Goal: Task Accomplishment & Management: Complete application form

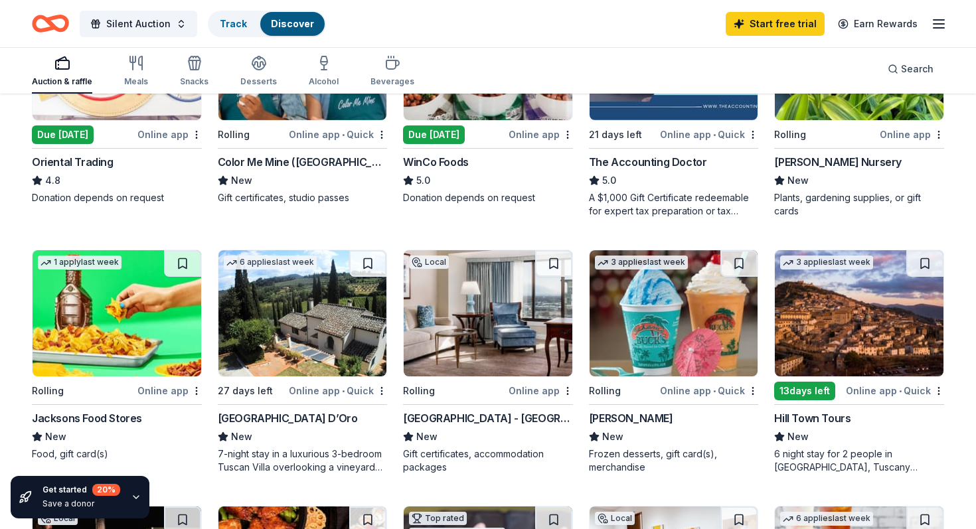
scroll to position [547, 0]
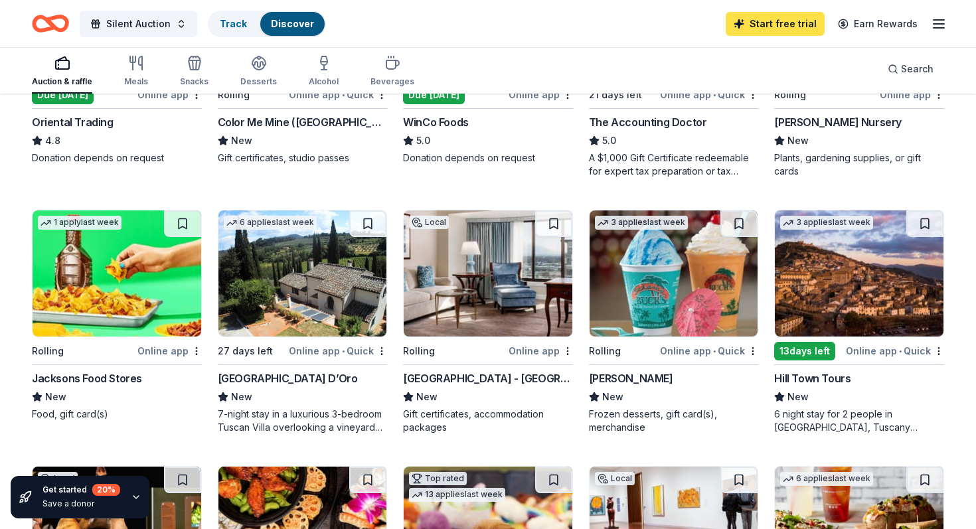
click at [792, 25] on link "Start free trial" at bounding box center [775, 24] width 99 height 24
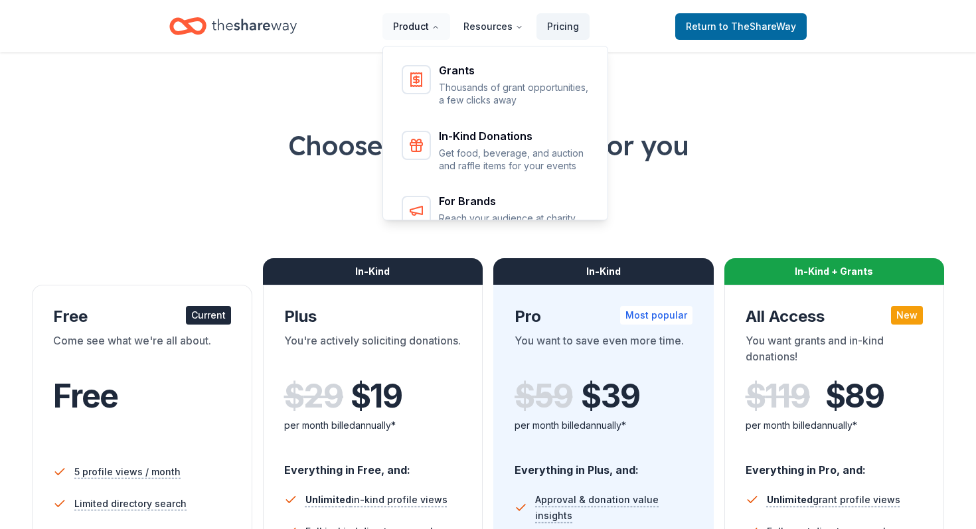
click at [431, 26] on button "Product" at bounding box center [417, 26] width 68 height 27
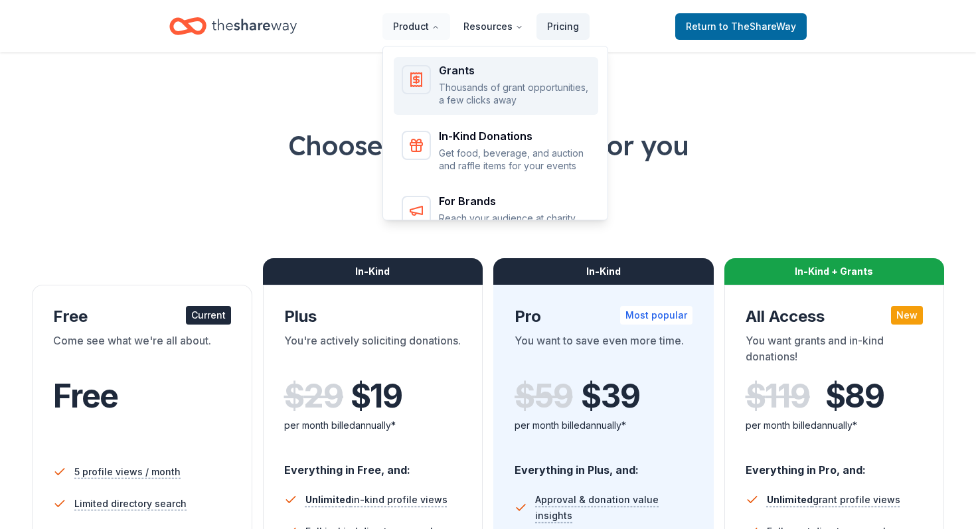
click at [462, 66] on div "Grants" at bounding box center [514, 70] width 151 height 11
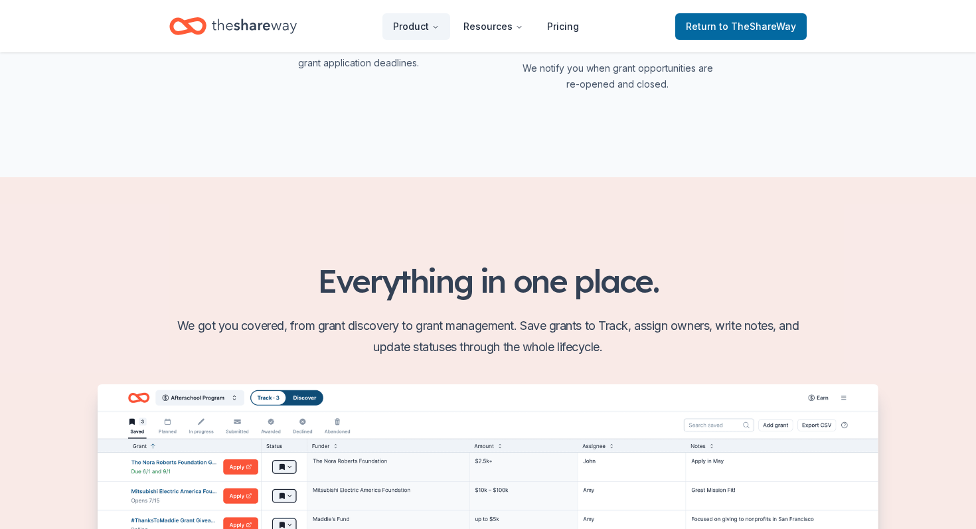
scroll to position [1331, 0]
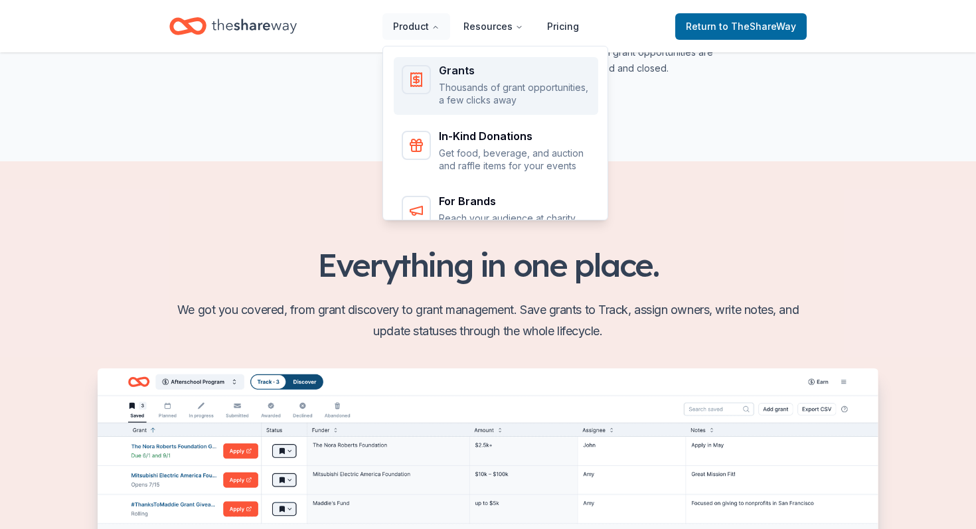
click at [462, 81] on p "Thousands of grant opportunities, a few clicks away" at bounding box center [514, 94] width 151 height 26
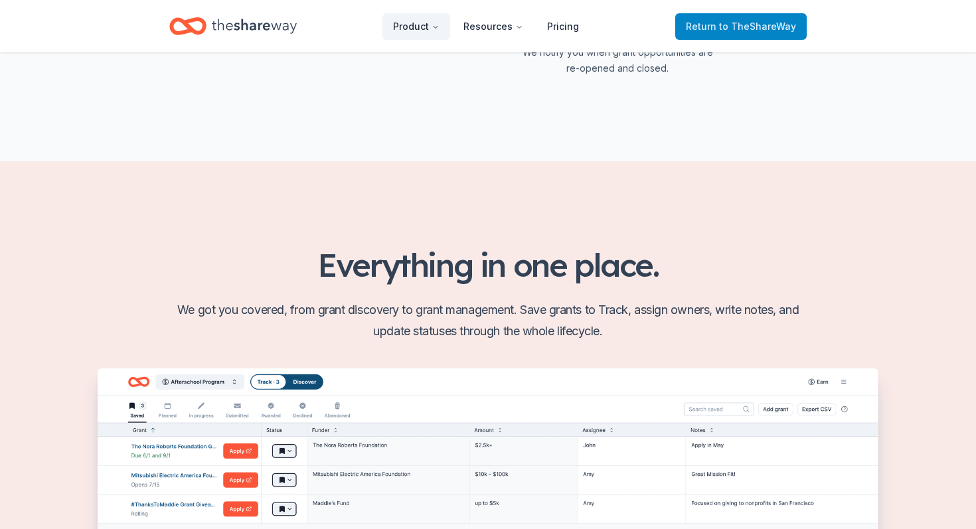
click at [737, 19] on span "Return to TheShareWay" at bounding box center [741, 27] width 110 height 16
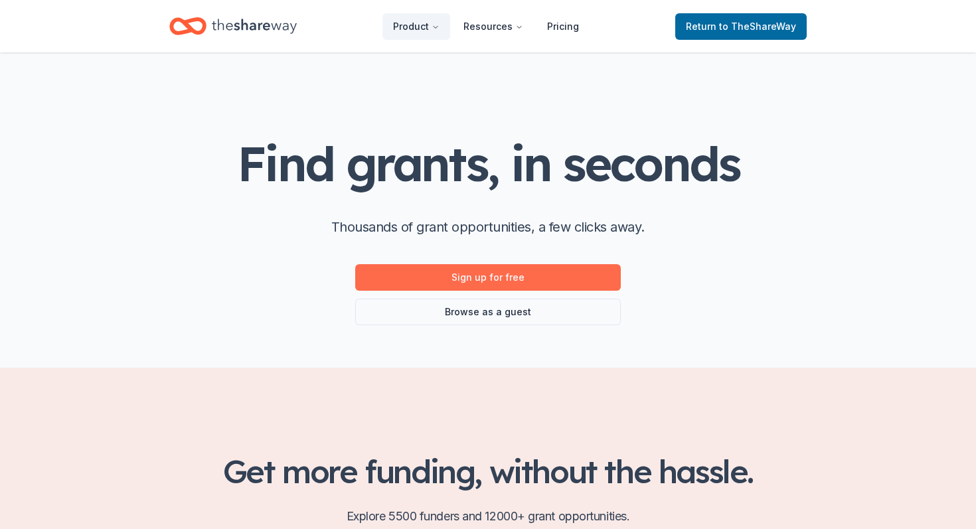
click at [470, 264] on link "Sign up for free" at bounding box center [488, 277] width 266 height 27
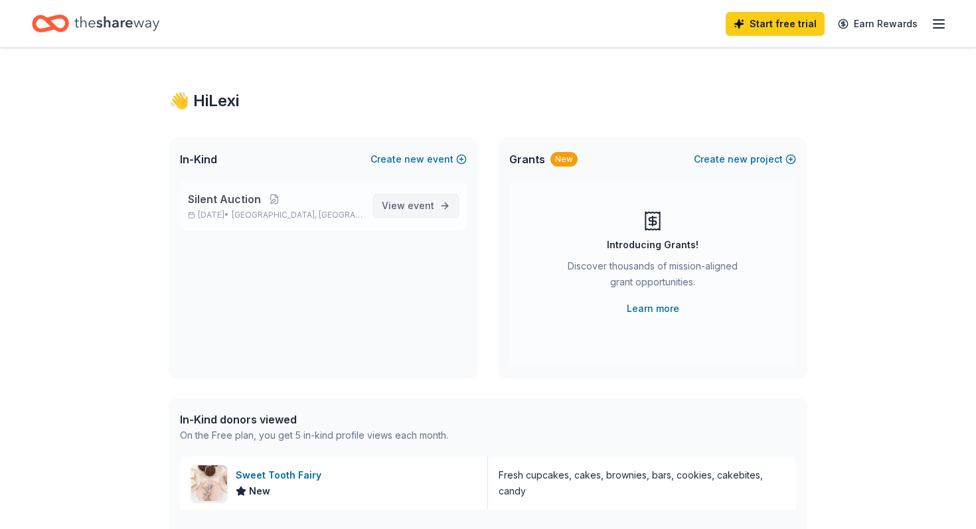
click at [424, 200] on span "event" at bounding box center [421, 205] width 27 height 11
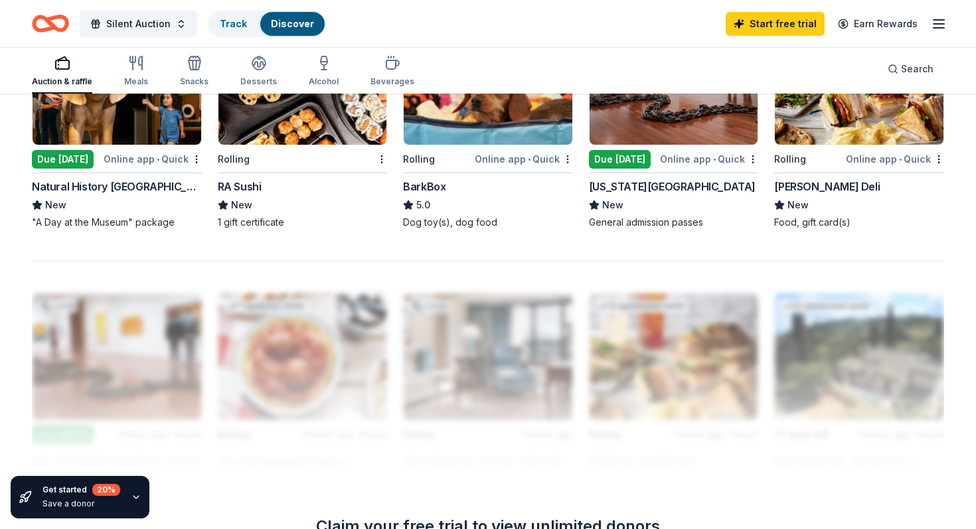
scroll to position [1075, 0]
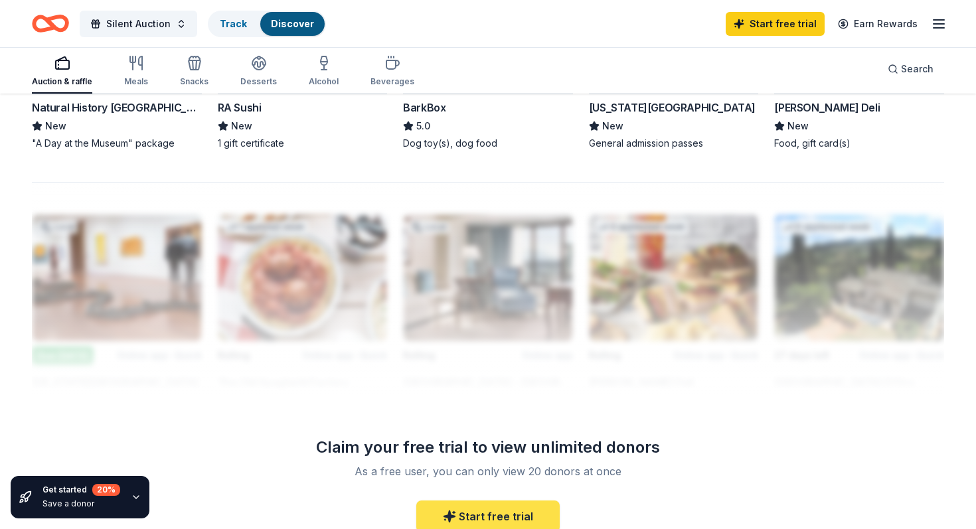
click at [494, 501] on link "Start free trial" at bounding box center [488, 517] width 143 height 32
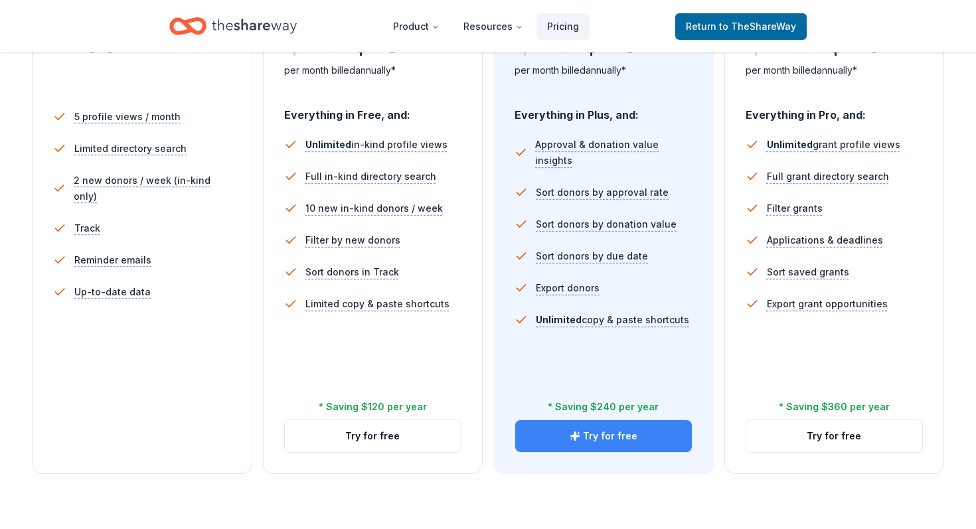
scroll to position [364, 0]
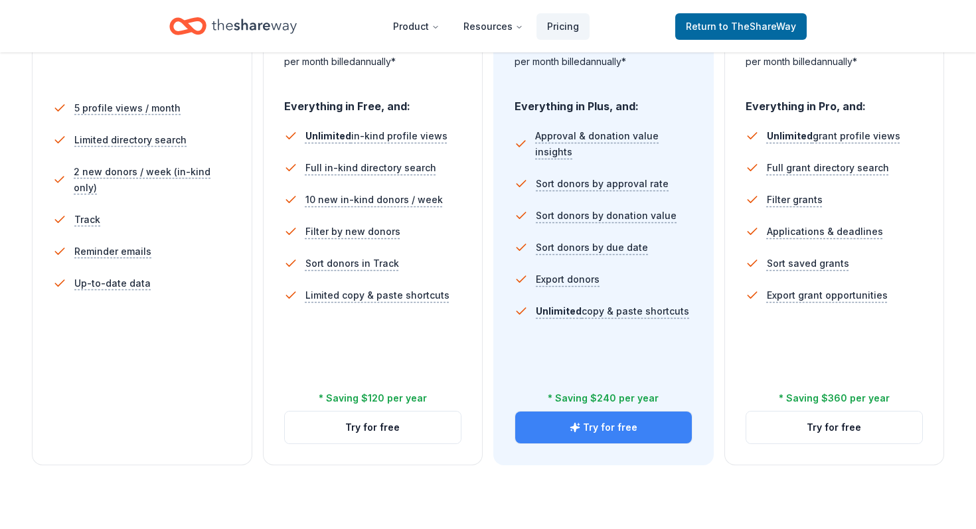
click at [587, 412] on button "Try for free" at bounding box center [603, 428] width 177 height 32
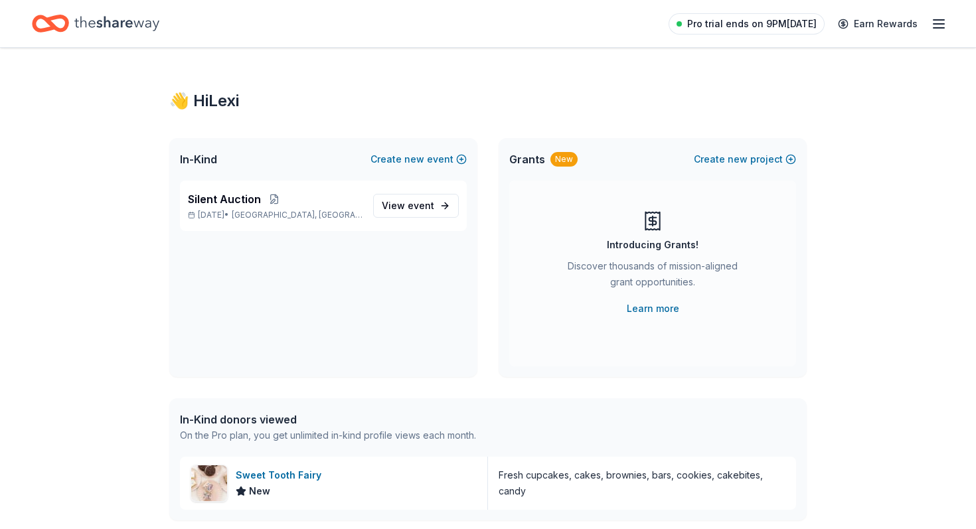
click at [766, 17] on span "Pro trial ends on 9PM, 10/14" at bounding box center [753, 24] width 130 height 16
click at [731, 23] on span "Pro trial ends on 9PM, 10/14" at bounding box center [753, 24] width 130 height 16
click at [939, 24] on line "button" at bounding box center [939, 24] width 11 height 0
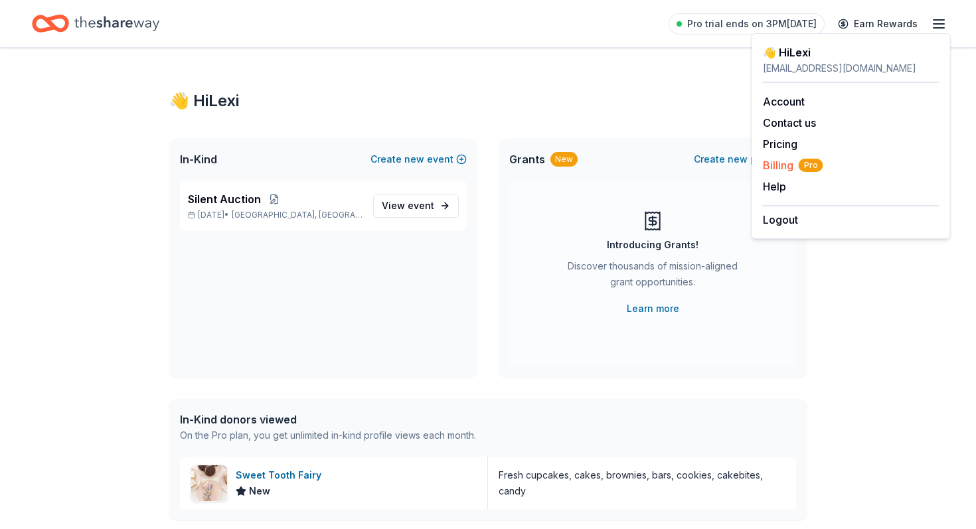
click at [773, 157] on span "Billing Pro" at bounding box center [793, 165] width 60 height 16
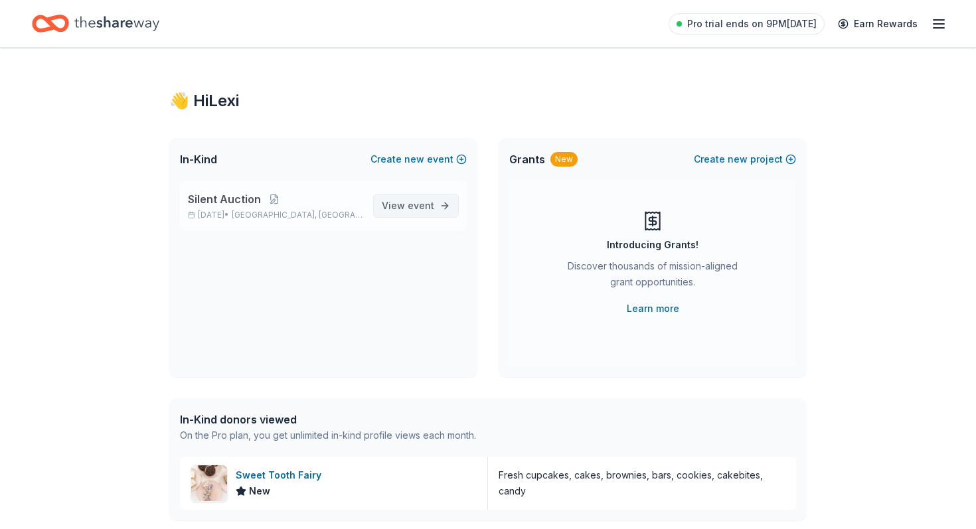
click at [434, 200] on span "event" at bounding box center [421, 205] width 27 height 11
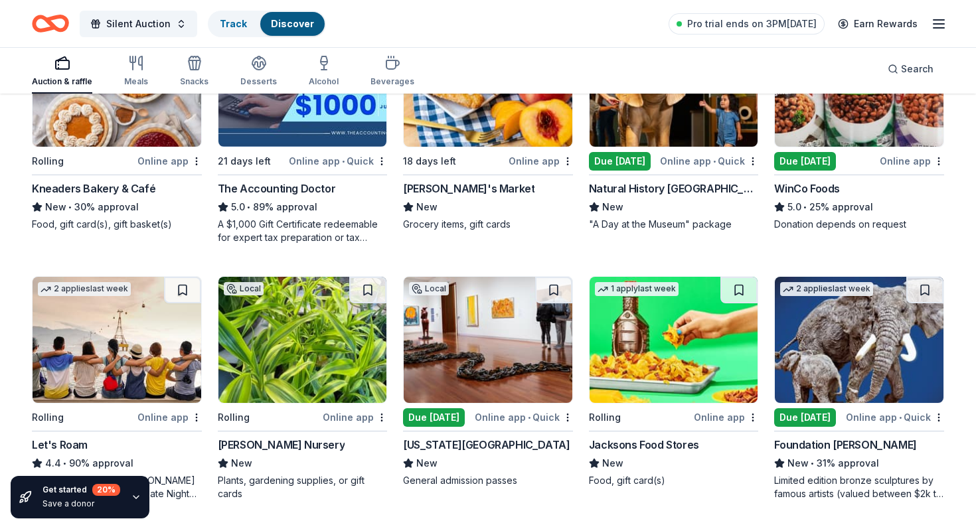
scroll to position [662, 0]
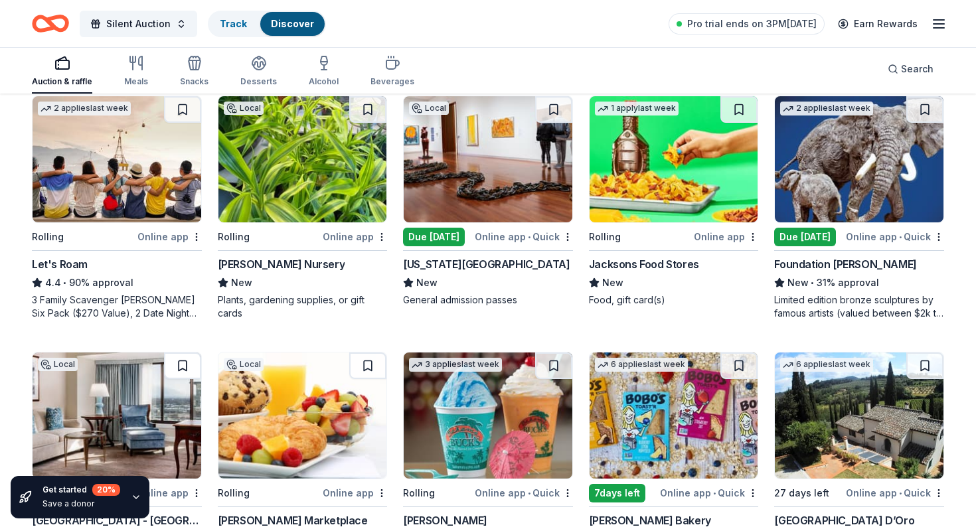
click at [185, 353] on button at bounding box center [182, 366] width 37 height 27
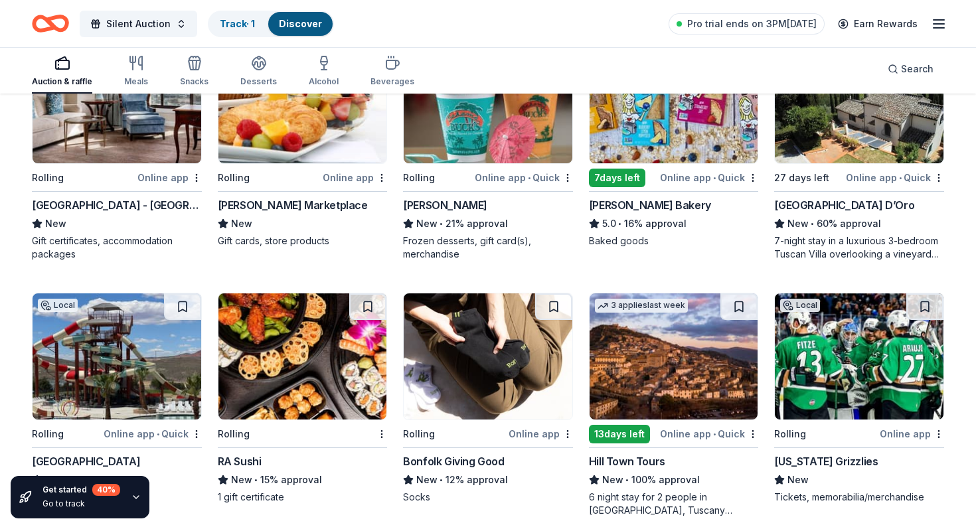
scroll to position [980, 0]
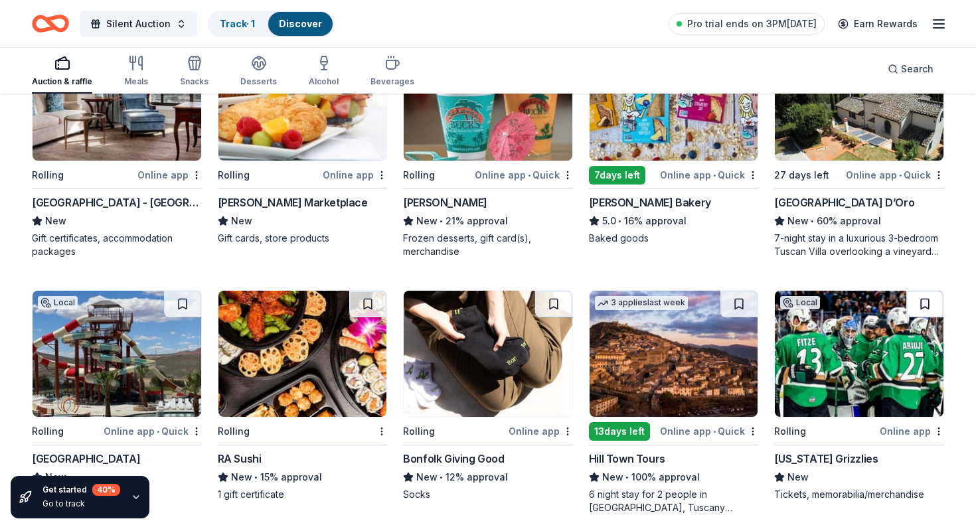
click at [931, 291] on button at bounding box center [925, 304] width 37 height 27
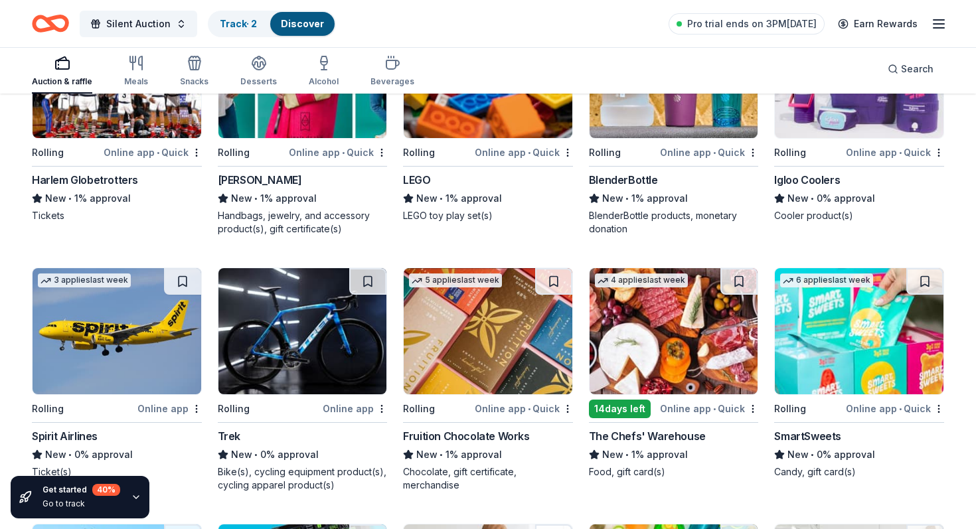
scroll to position [5553, 0]
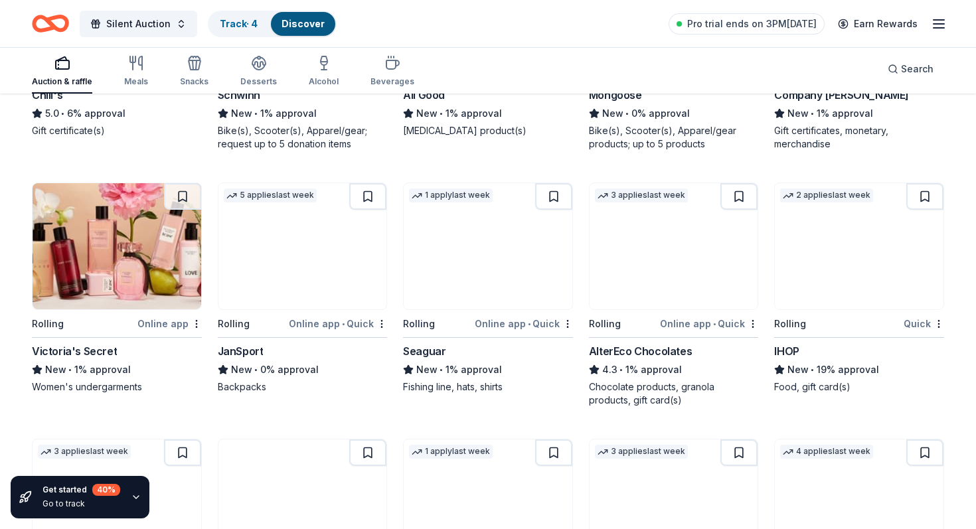
scroll to position [4906, 0]
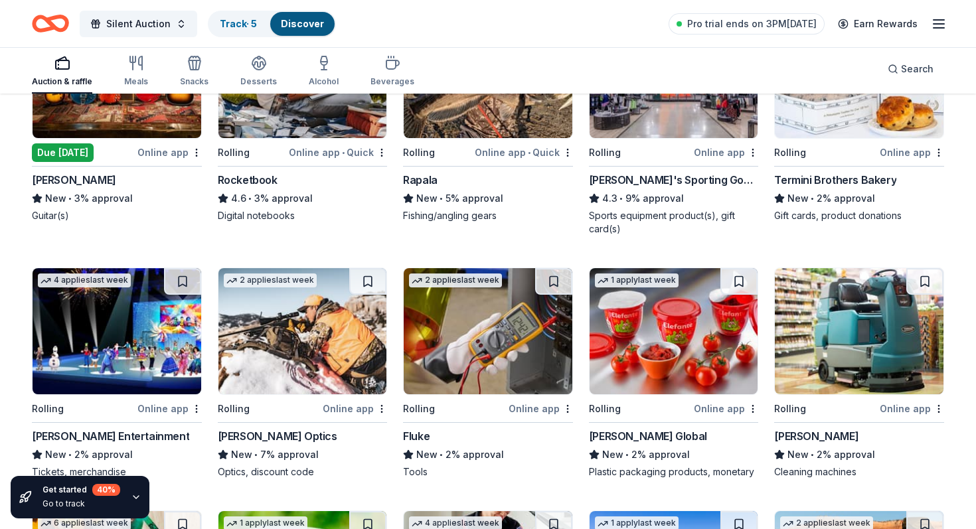
scroll to position [3820, 0]
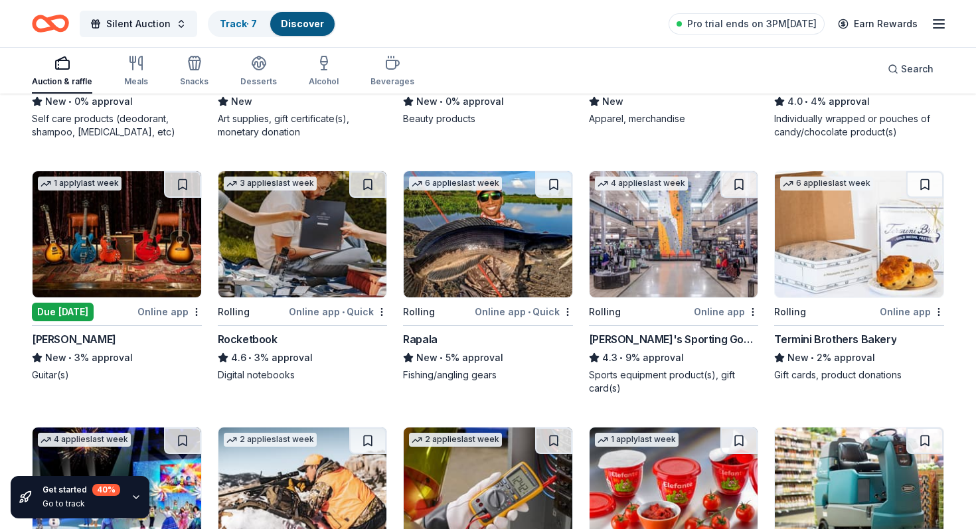
scroll to position [3663, 0]
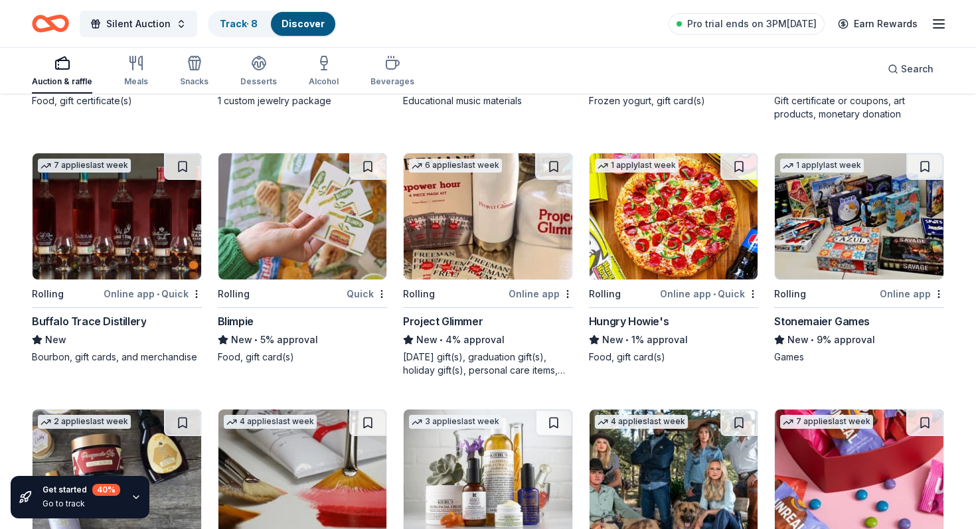
scroll to position [3167, 0]
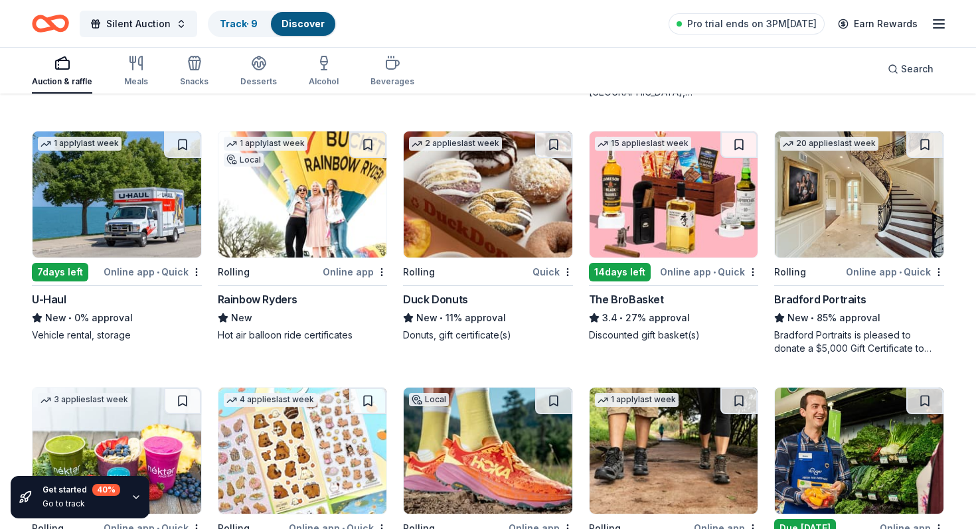
scroll to position [1908, 0]
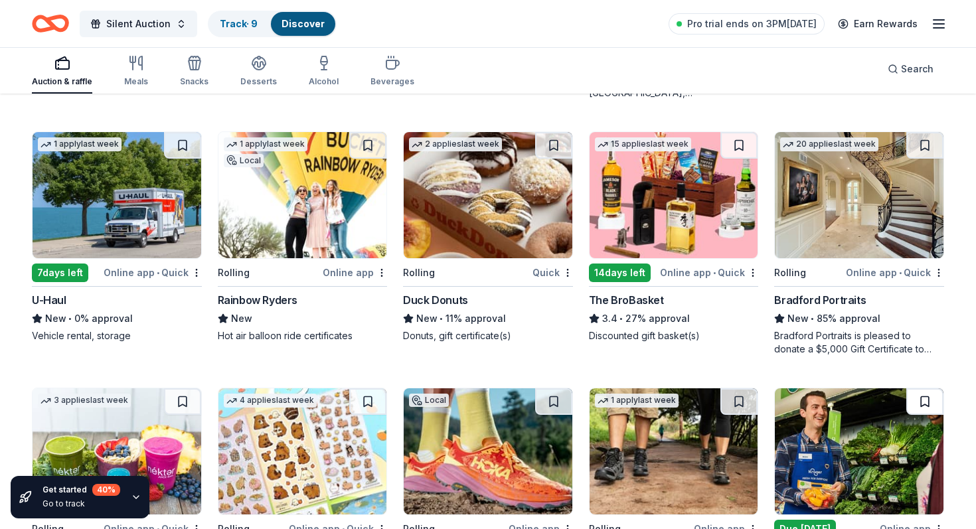
click at [927, 389] on button at bounding box center [925, 402] width 37 height 27
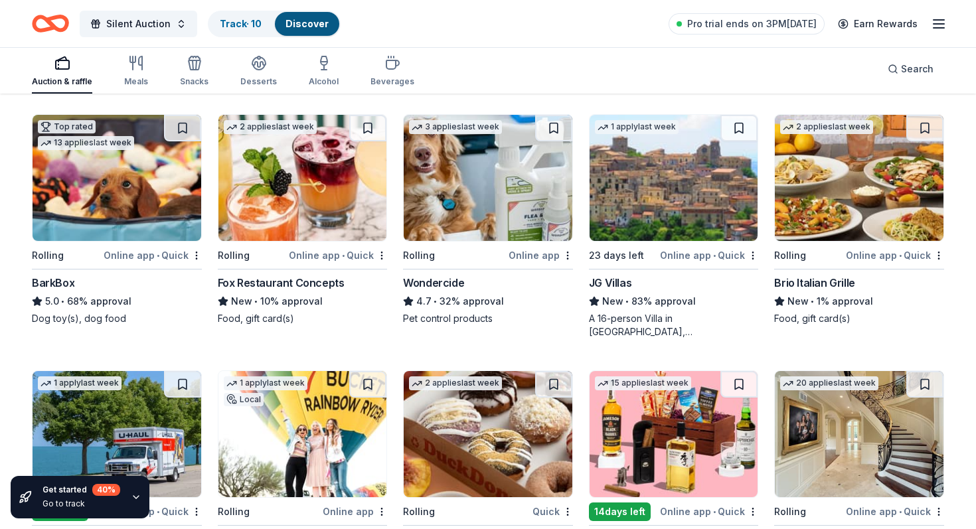
scroll to position [1665, 0]
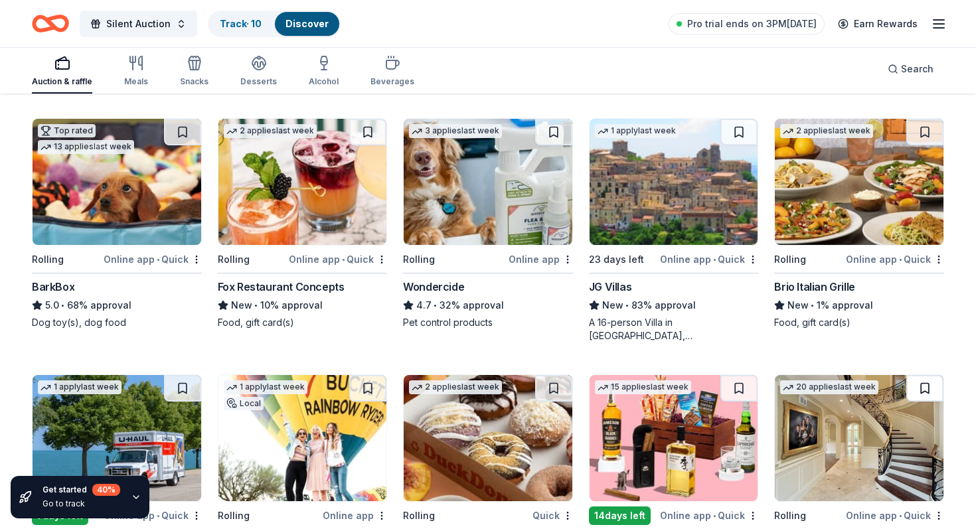
click at [930, 375] on button at bounding box center [925, 388] width 37 height 27
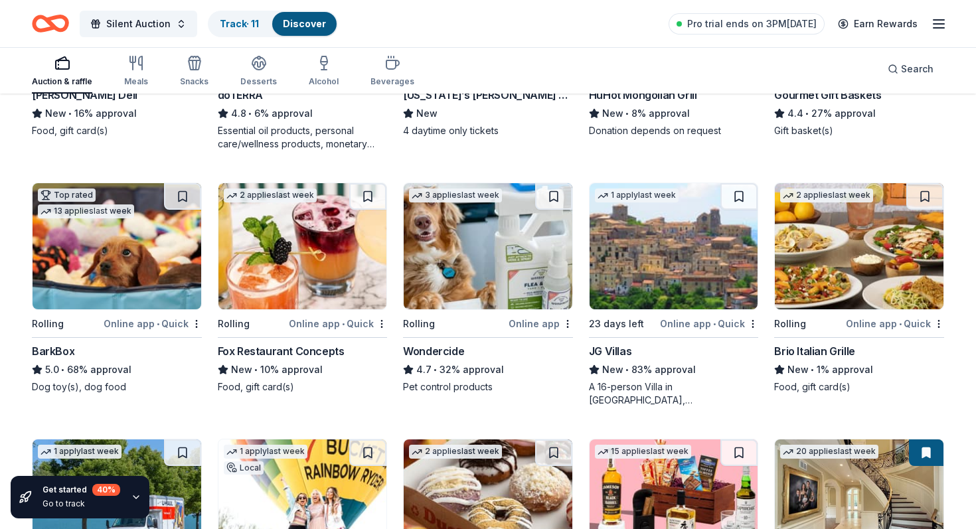
scroll to position [1596, 0]
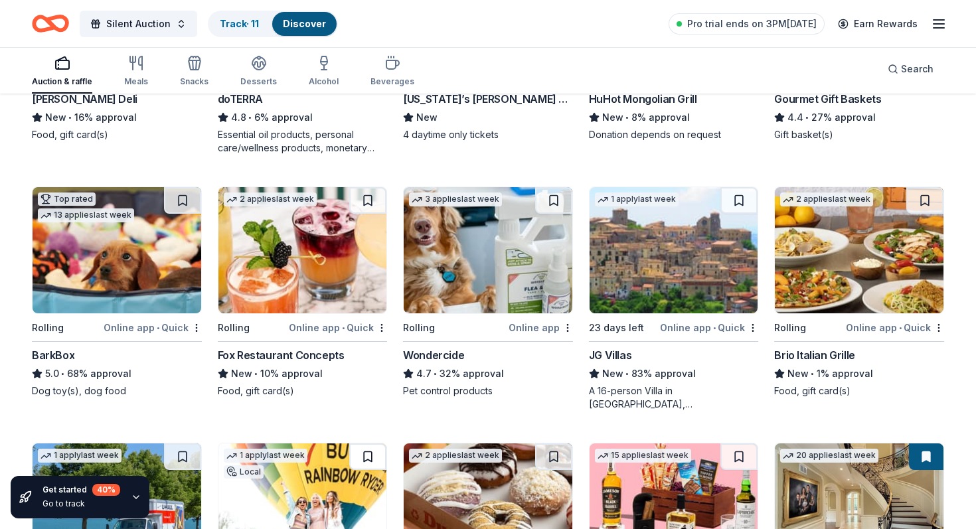
click at [374, 444] on button at bounding box center [367, 457] width 37 height 27
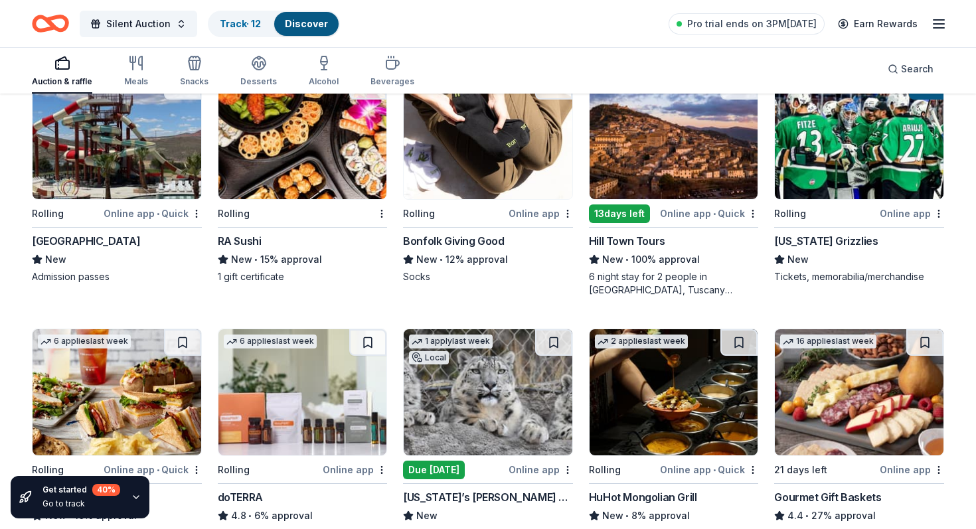
scroll to position [1196, 0]
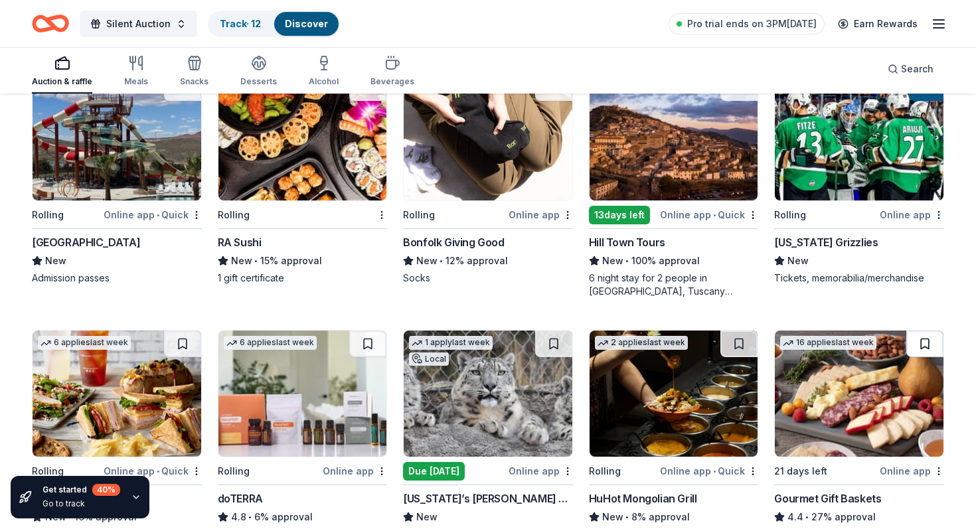
click at [935, 331] on button at bounding box center [925, 344] width 37 height 27
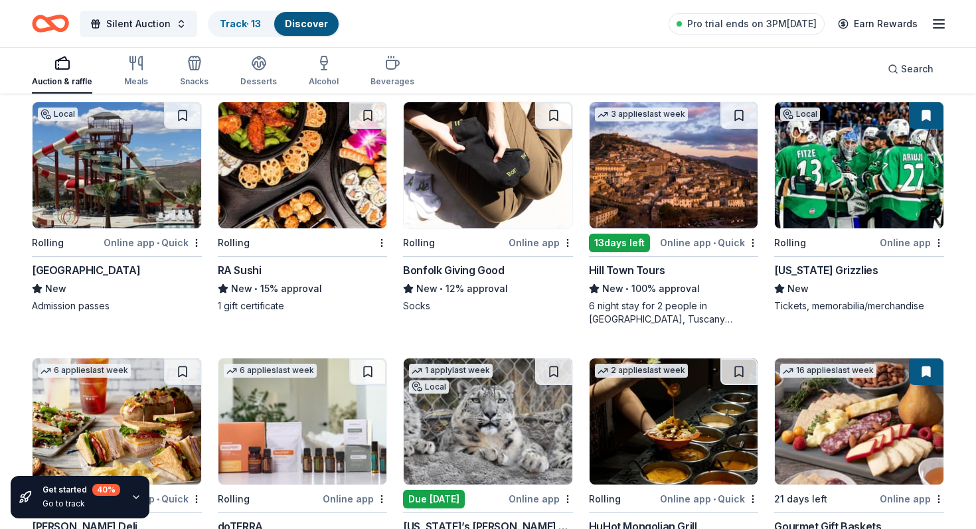
scroll to position [1164, 0]
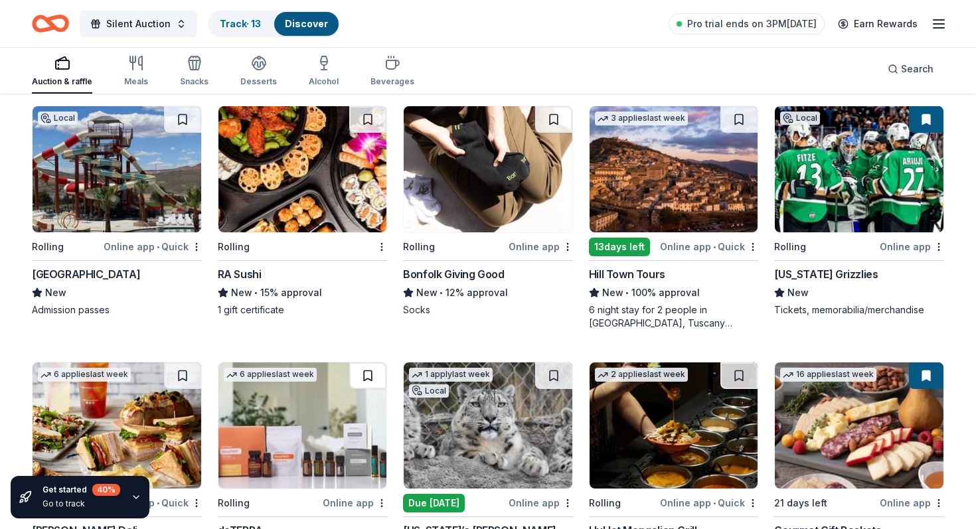
click at [371, 363] on button at bounding box center [367, 376] width 37 height 27
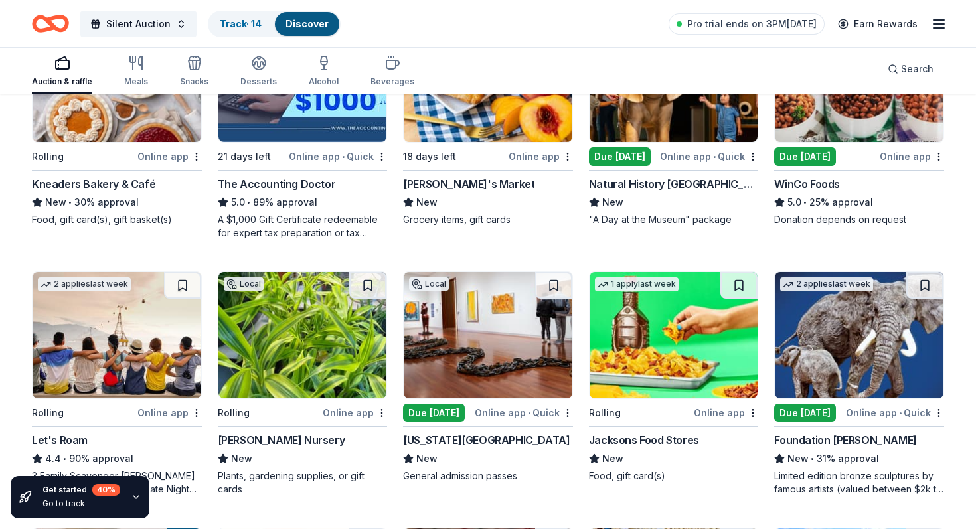
scroll to position [482, 0]
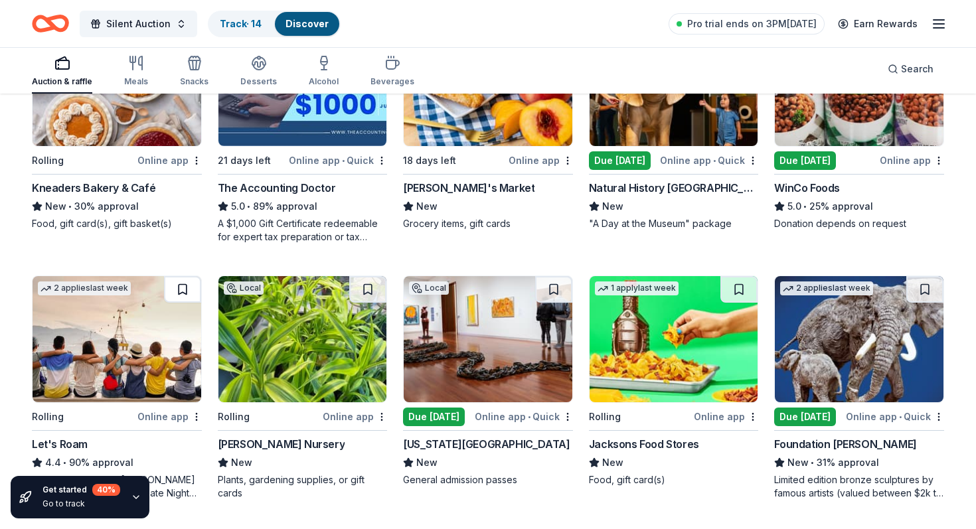
click at [180, 276] on button at bounding box center [182, 289] width 37 height 27
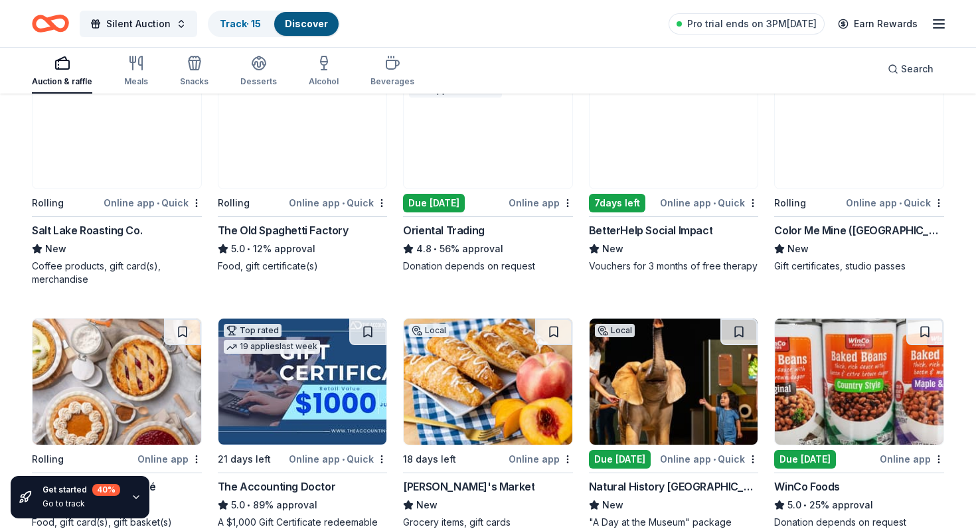
scroll to position [168, 0]
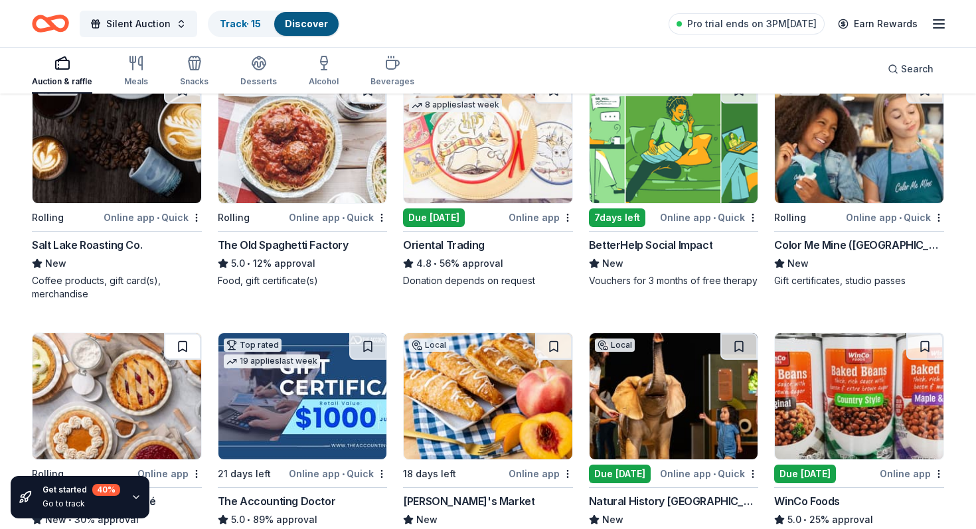
click at [181, 333] on button at bounding box center [182, 346] width 37 height 27
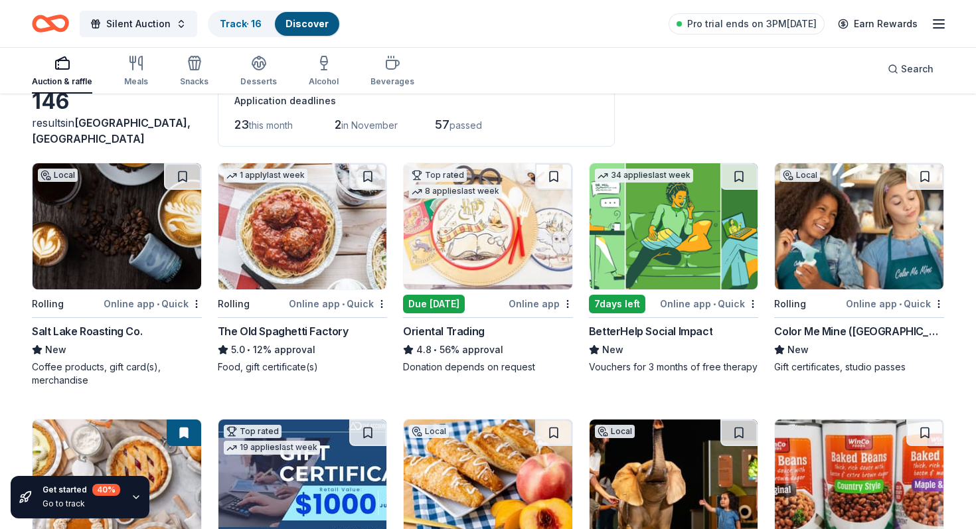
scroll to position [81, 0]
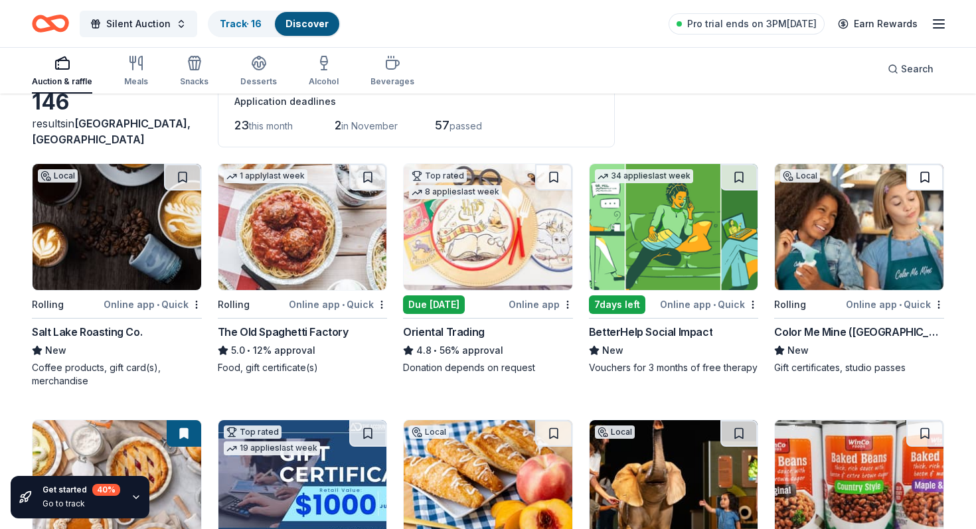
click at [930, 164] on button at bounding box center [925, 177] width 37 height 27
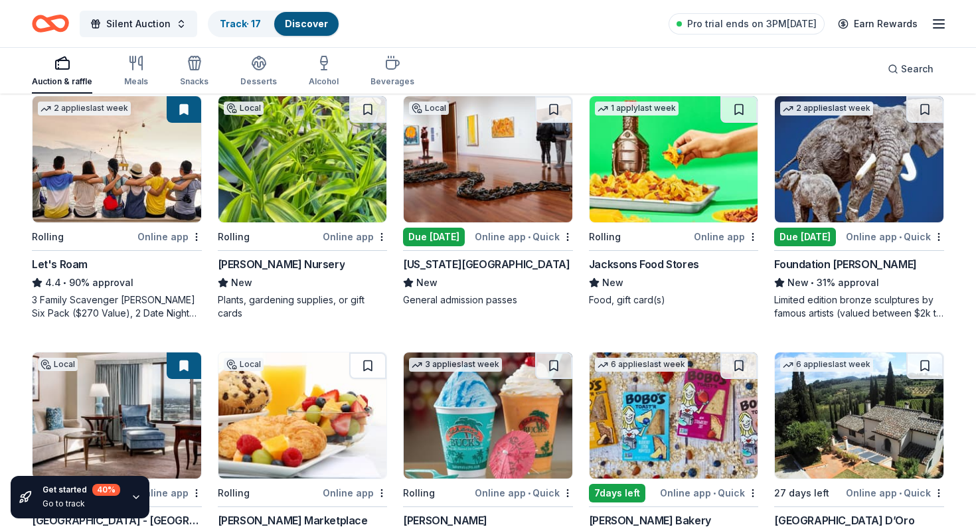
scroll to position [1103, 0]
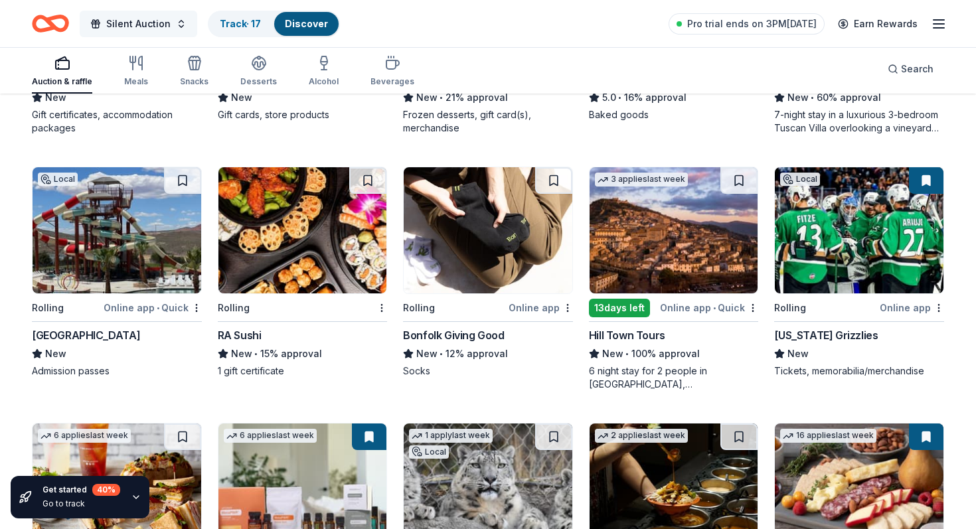
click at [139, 25] on span "Silent Auction" at bounding box center [138, 24] width 64 height 16
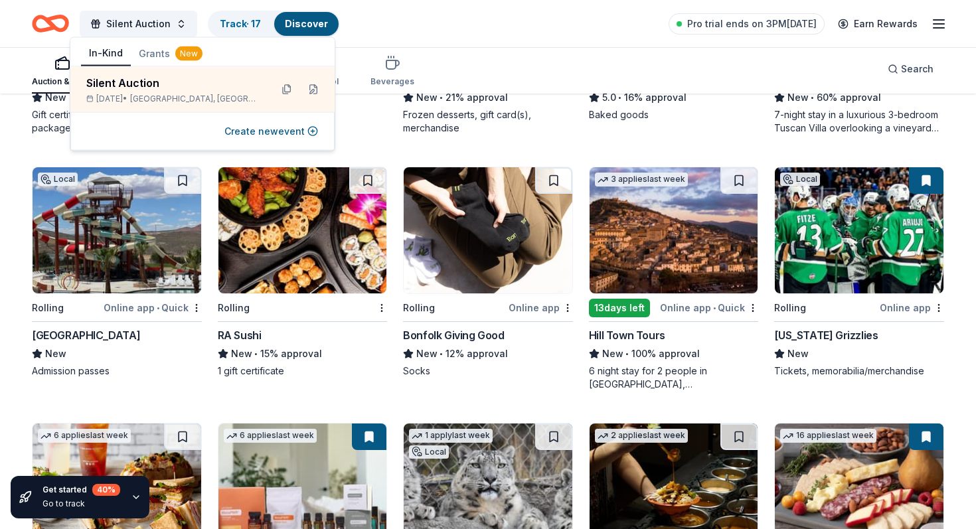
click at [428, 22] on div "Silent Auction Track · 17 Discover Pro trial ends on 3PM, 10/14 Earn Rewards" at bounding box center [488, 23] width 913 height 31
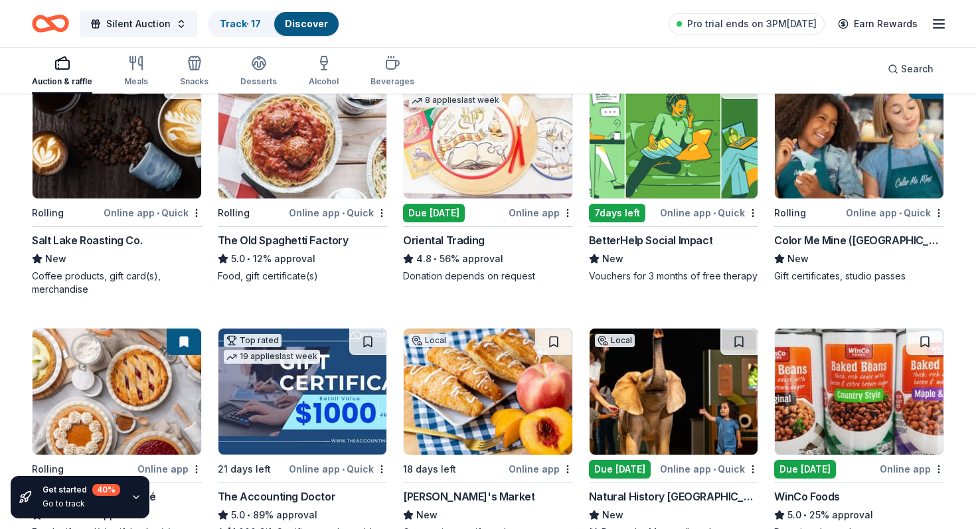
scroll to position [0, 0]
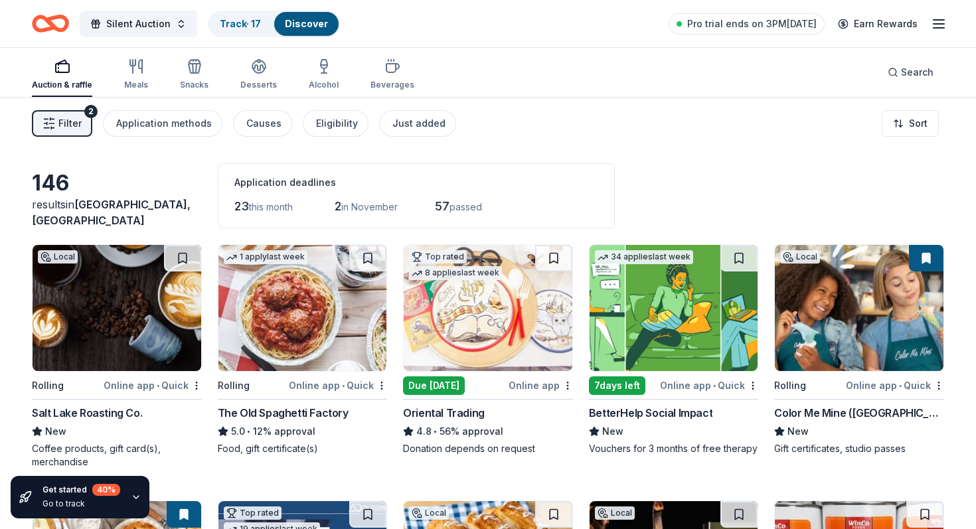
click at [237, 199] on span "23" at bounding box center [241, 206] width 15 height 14
click at [264, 201] on span "this month" at bounding box center [271, 206] width 44 height 11
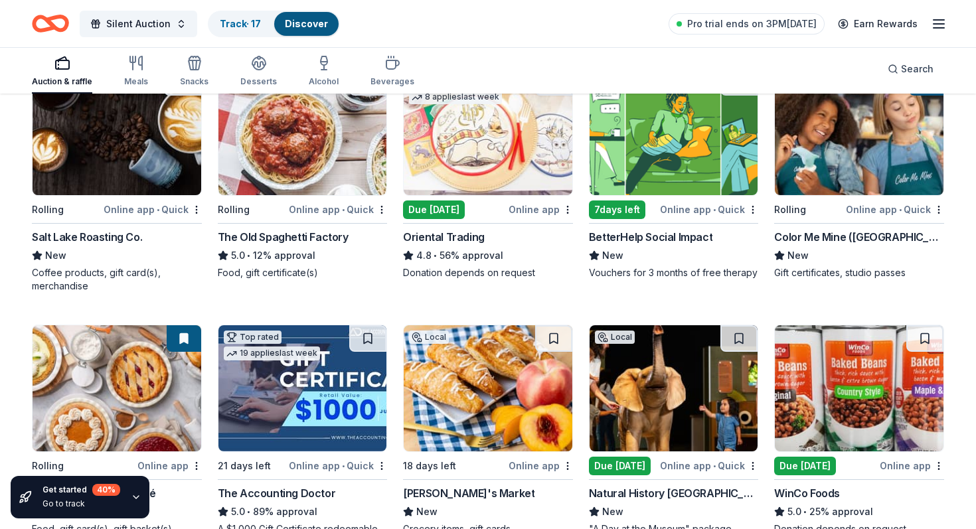
scroll to position [183, 0]
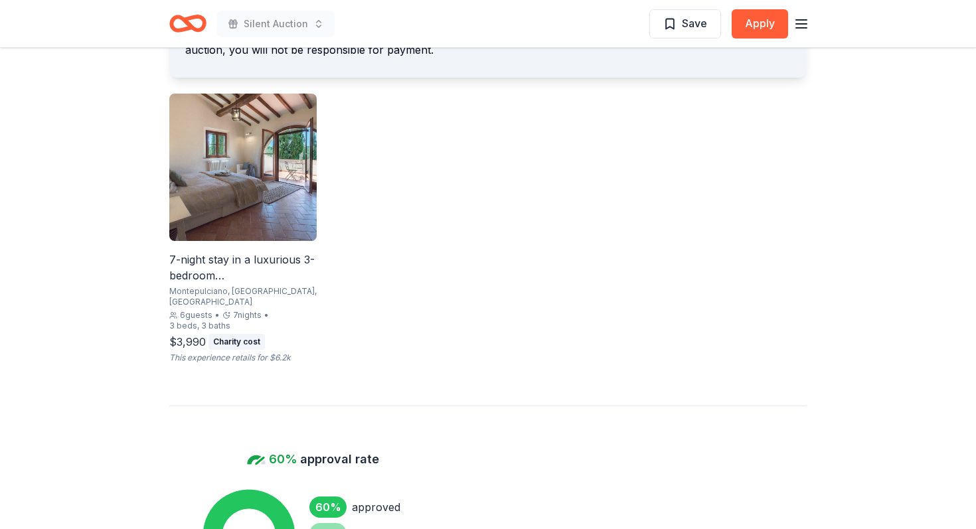
scroll to position [842, 0]
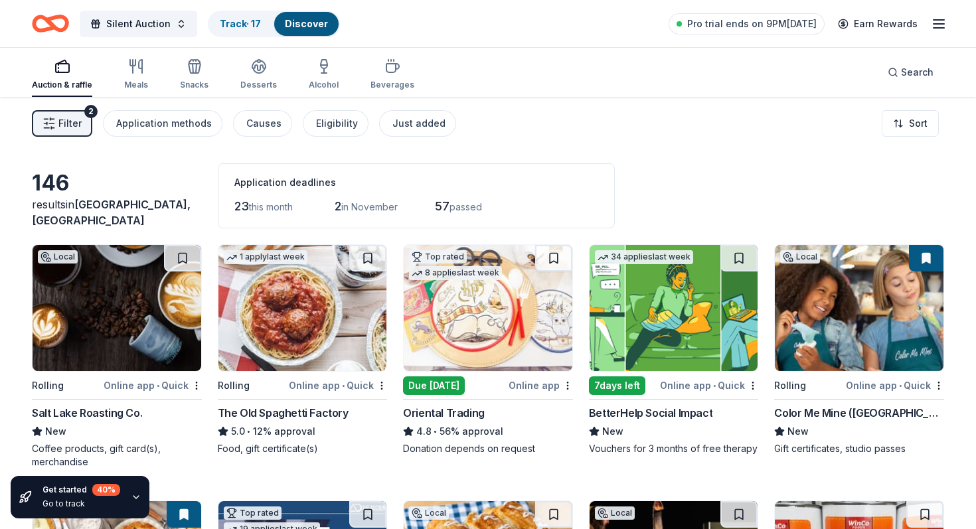
click at [234, 199] on span "23" at bounding box center [241, 206] width 15 height 14
click at [919, 114] on html "Silent Auction Track · 17 Discover Pro trial ends on 9PM[DATE] Earn Rewards Auc…" at bounding box center [488, 264] width 976 height 529
click at [870, 144] on div "Sort by approval rate" at bounding box center [897, 144] width 118 height 24
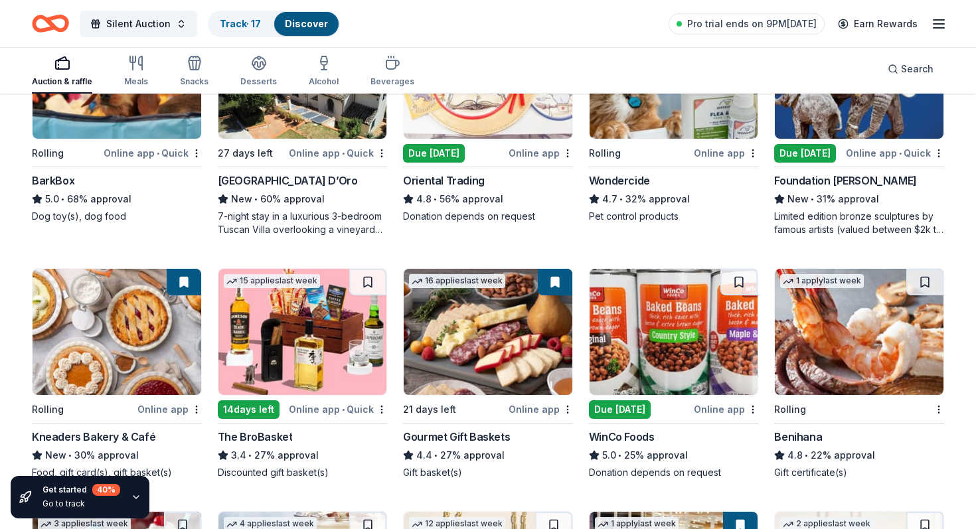
scroll to position [491, 0]
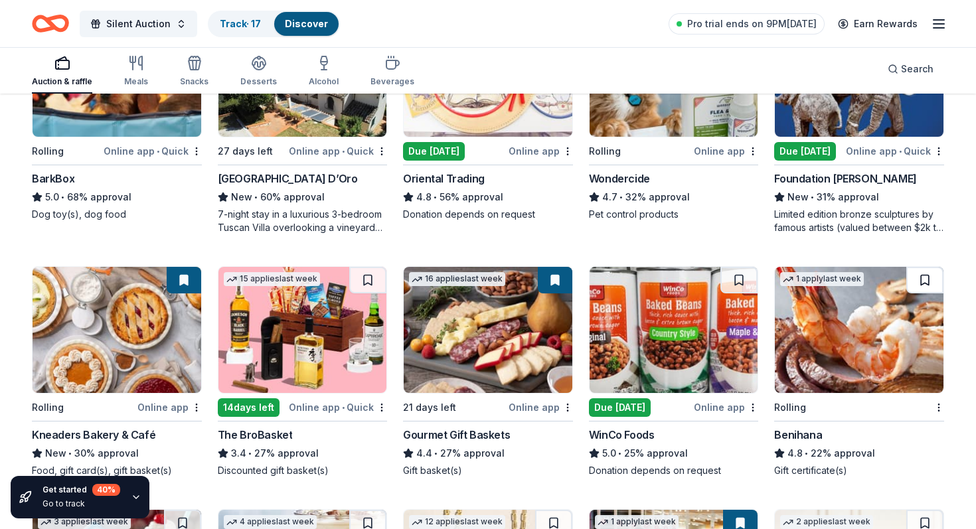
click at [926, 267] on button at bounding box center [925, 280] width 37 height 27
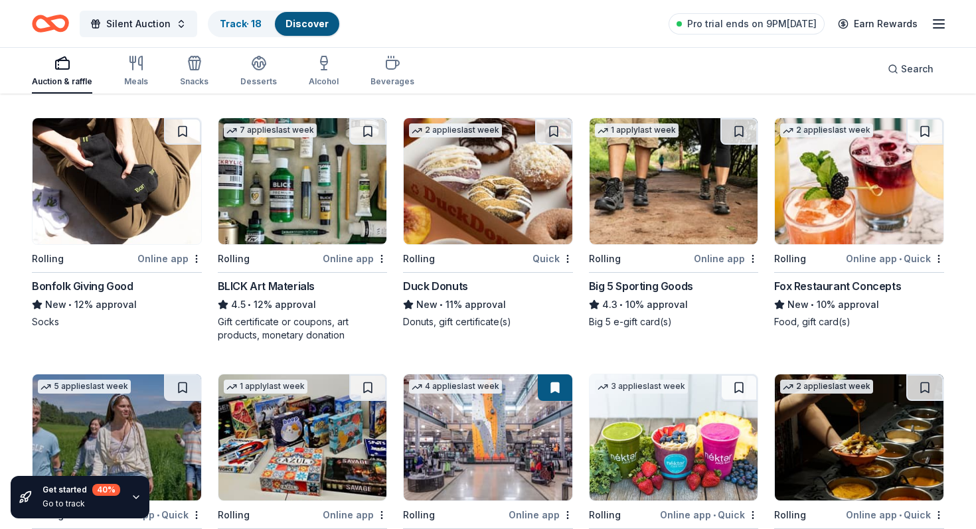
scroll to position [1626, 0]
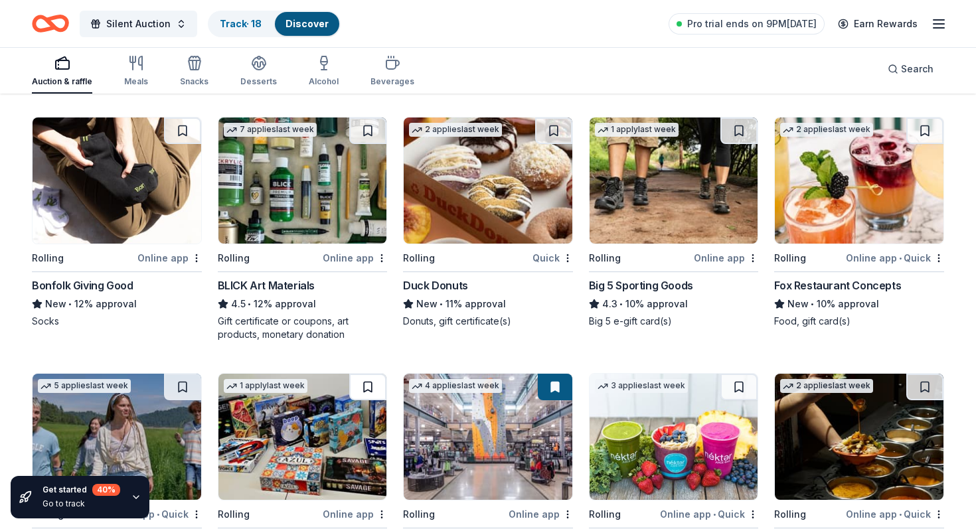
click at [371, 374] on button at bounding box center [367, 387] width 37 height 27
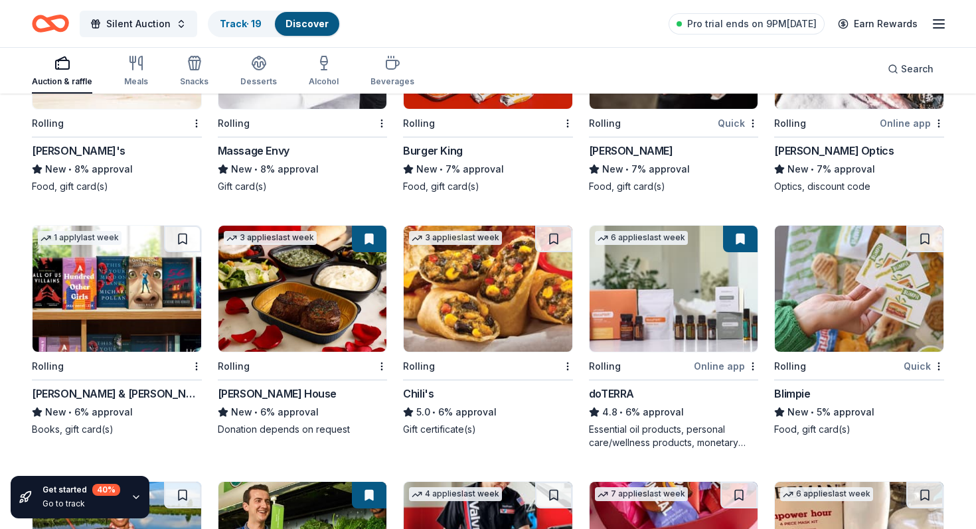
scroll to position [2276, 0]
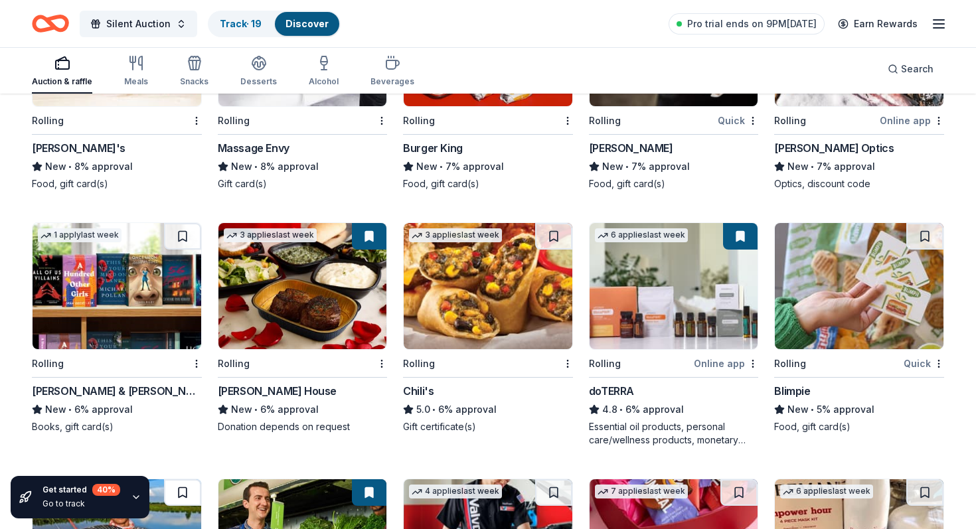
click at [185, 480] on button at bounding box center [182, 493] width 37 height 27
click at [184, 480] on button at bounding box center [184, 493] width 35 height 27
click at [185, 480] on button at bounding box center [184, 493] width 35 height 27
click at [182, 480] on button at bounding box center [184, 493] width 35 height 27
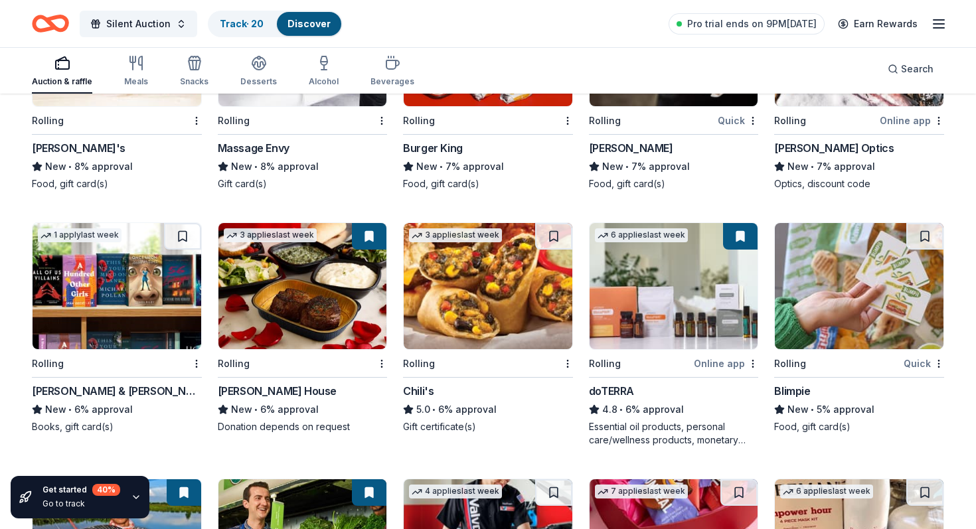
click at [369, 480] on button at bounding box center [369, 493] width 35 height 27
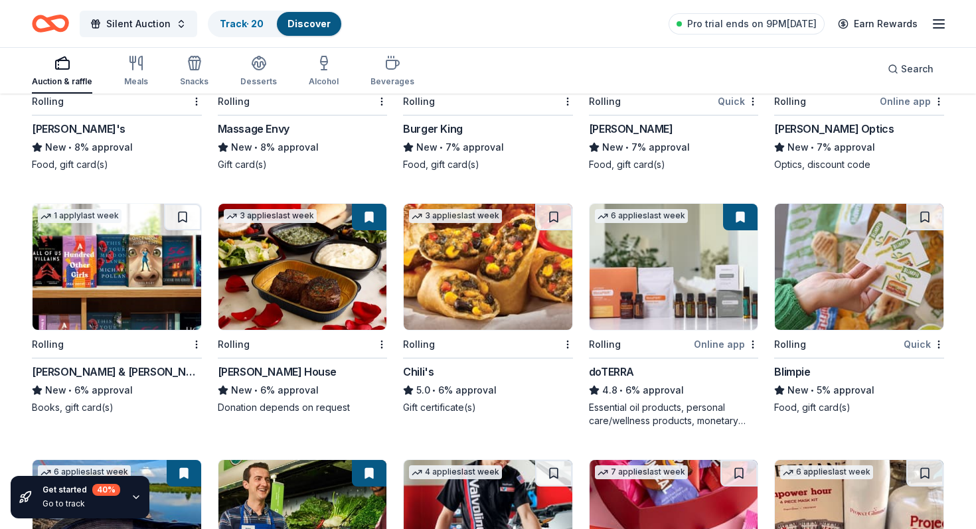
scroll to position [2295, 0]
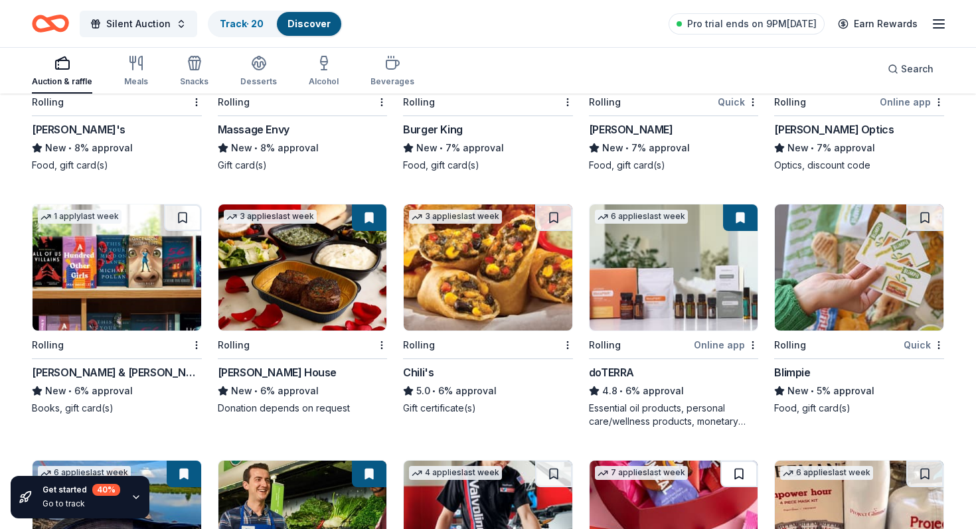
click at [748, 461] on button at bounding box center [739, 474] width 37 height 27
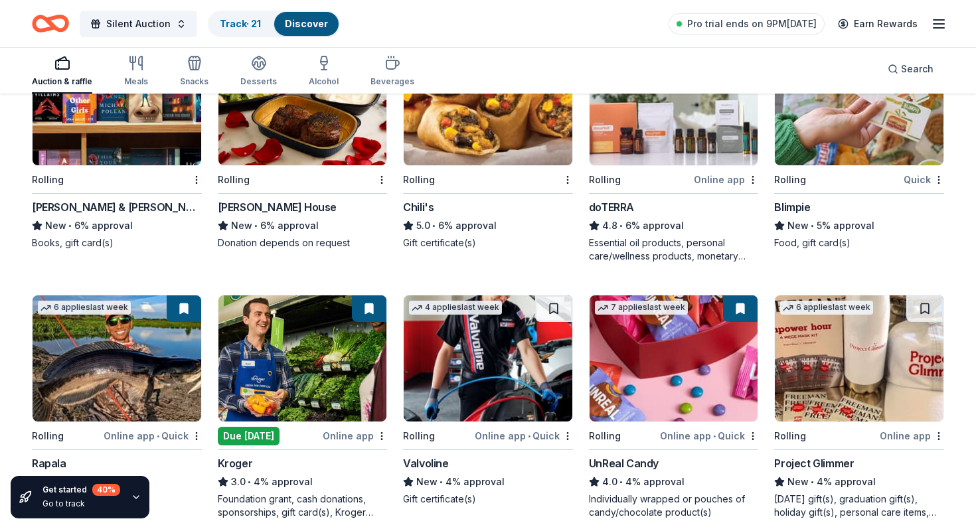
scroll to position [2463, 0]
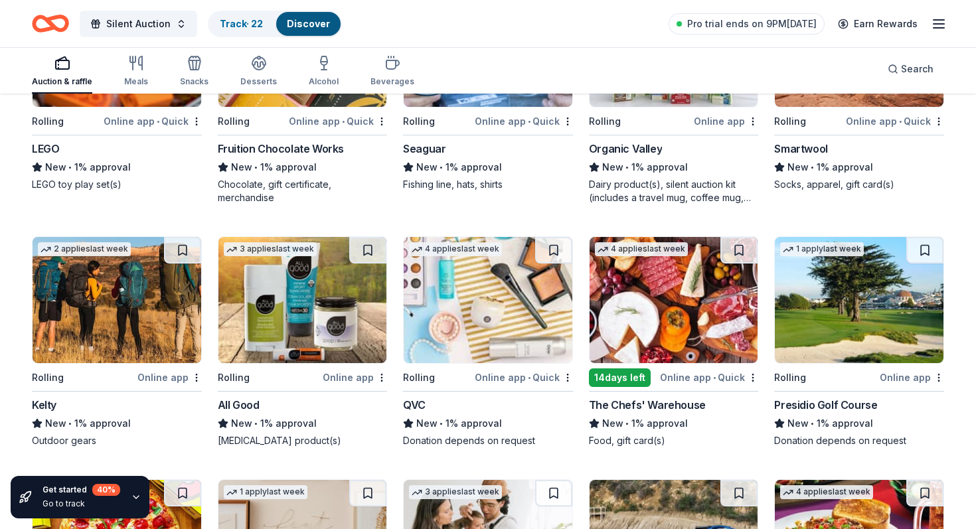
scroll to position [4275, 0]
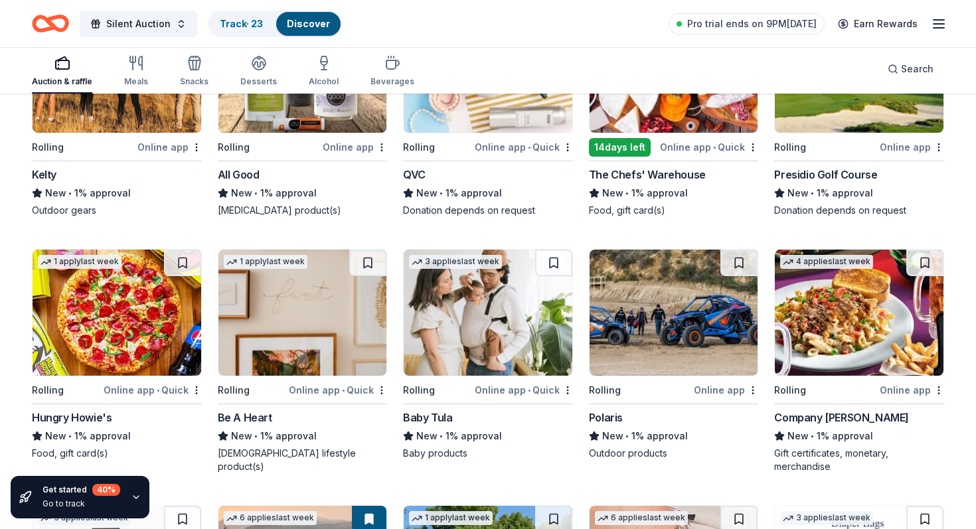
scroll to position [4510, 0]
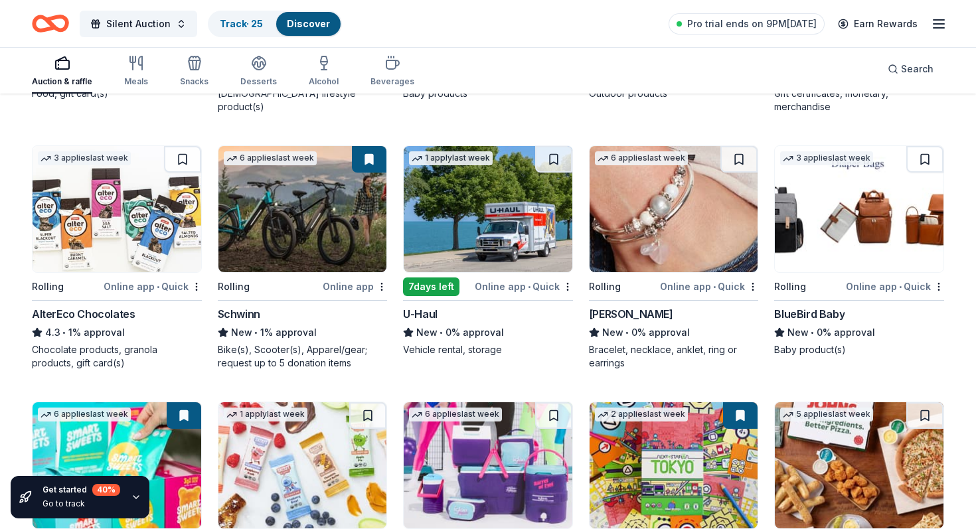
scroll to position [4874, 0]
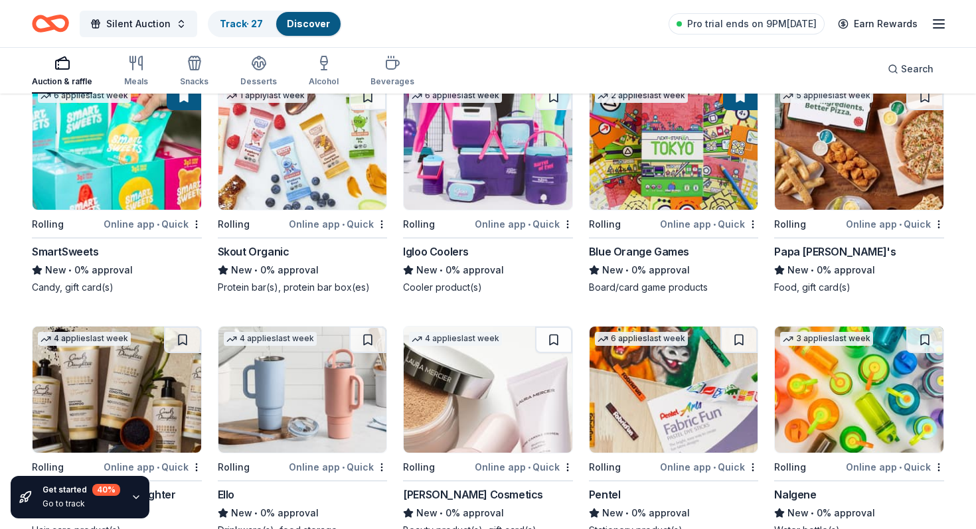
scroll to position [5185, 0]
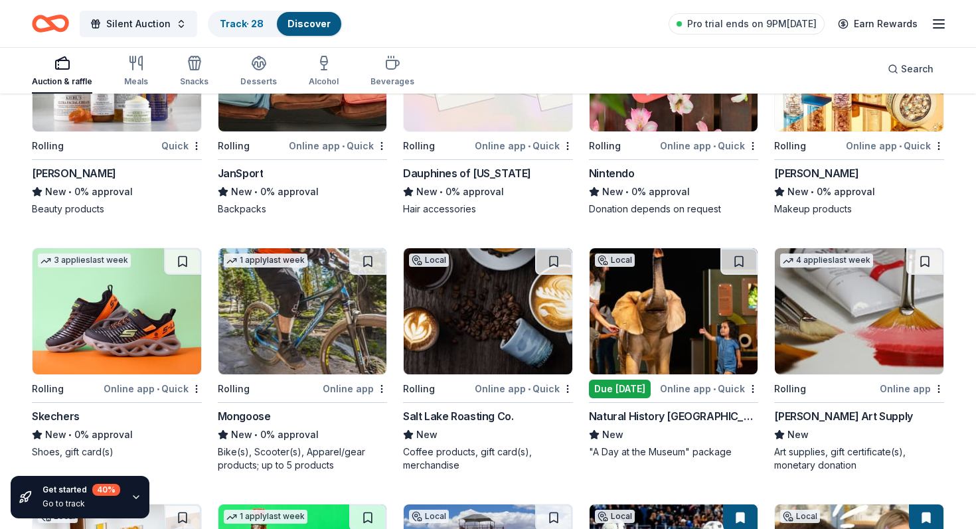
scroll to position [6020, 0]
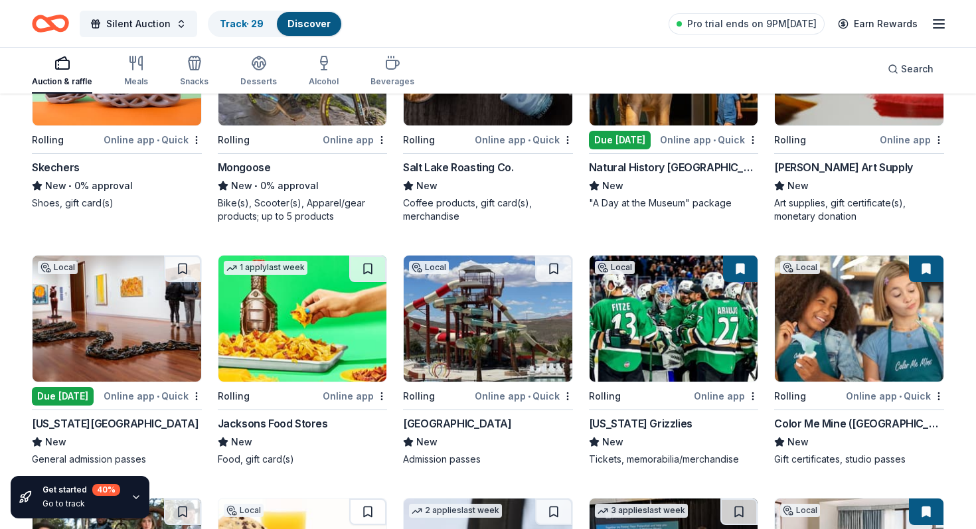
scroll to position [6281, 0]
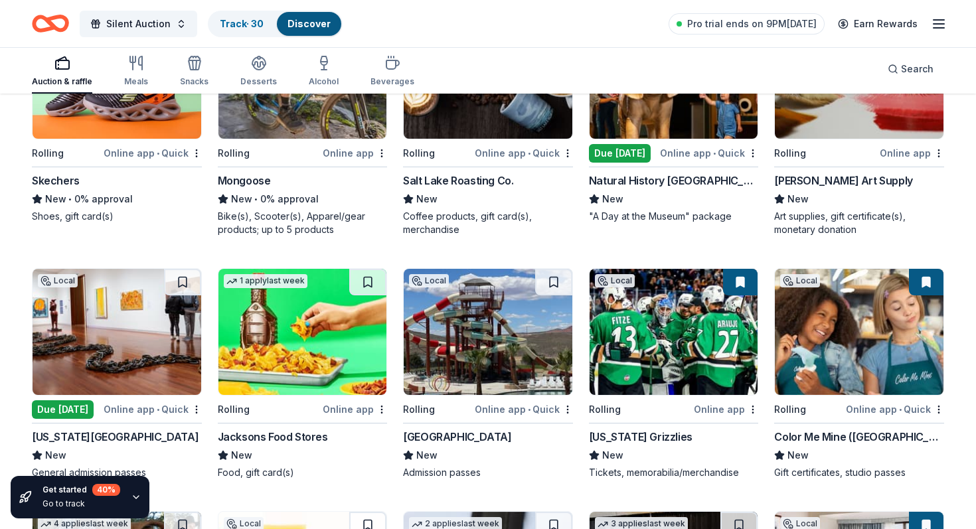
scroll to position [6252, 0]
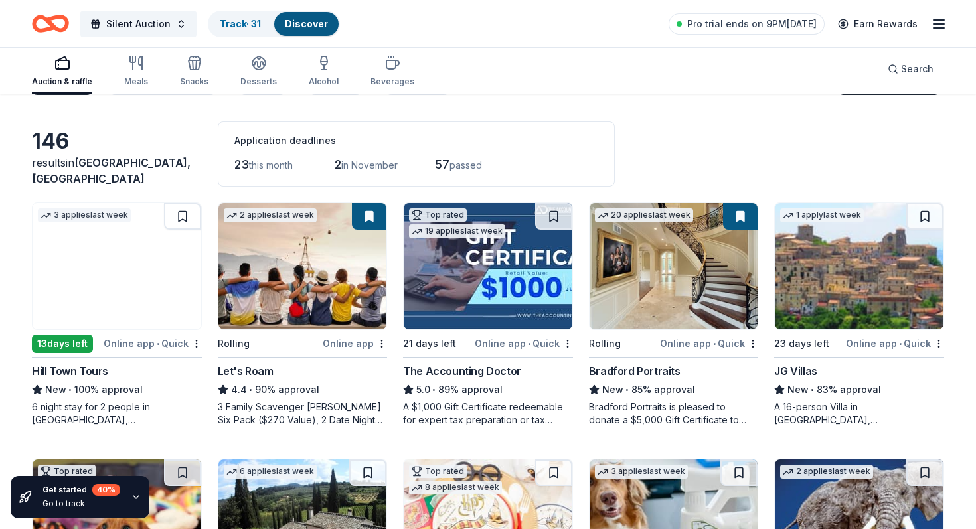
scroll to position [0, 0]
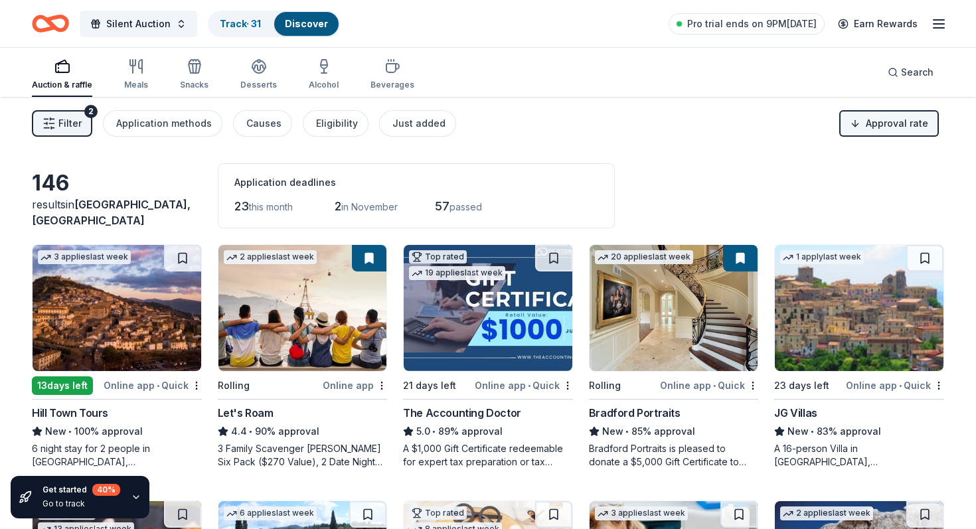
click at [899, 112] on html "Silent Auction Track · 31 Discover Pro trial ends on 9PM, 10/14 Earn Rewards Au…" at bounding box center [488, 264] width 976 height 529
click at [849, 163] on span at bounding box center [847, 167] width 9 height 9
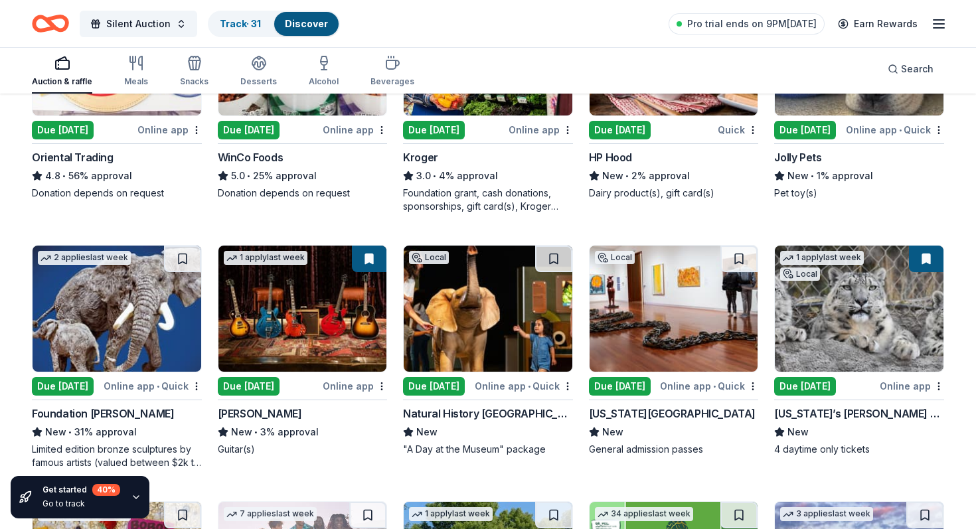
scroll to position [258, 0]
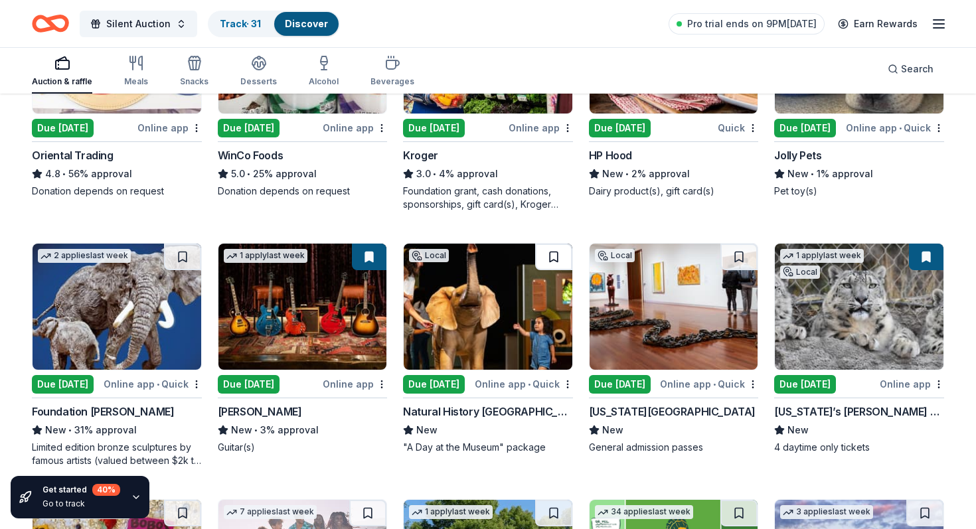
click at [557, 244] on button at bounding box center [553, 257] width 37 height 27
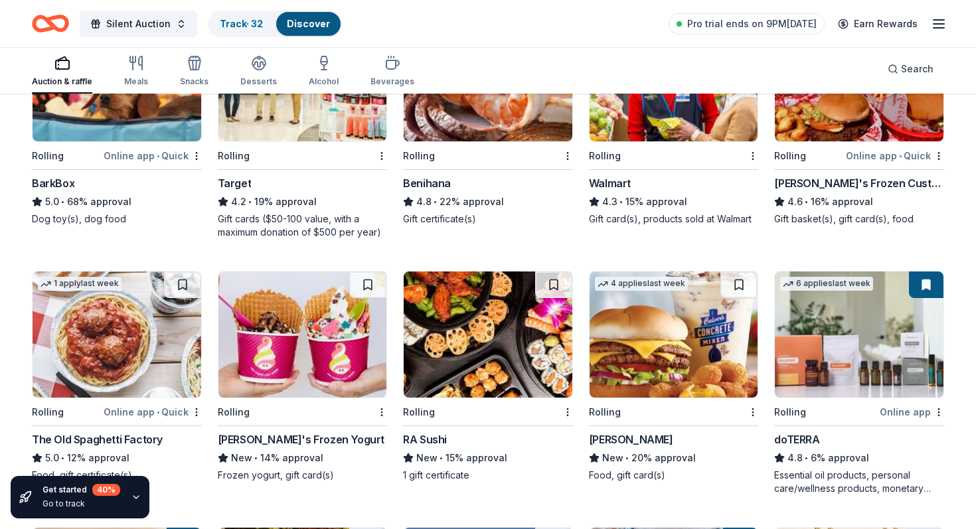
scroll to position [1568, 0]
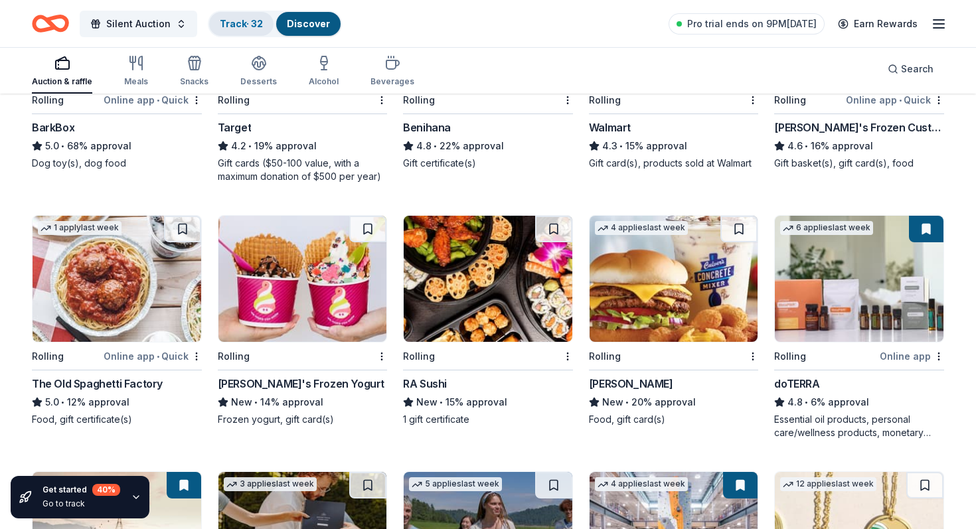
click at [220, 21] on link "Track · 32" at bounding box center [241, 23] width 43 height 11
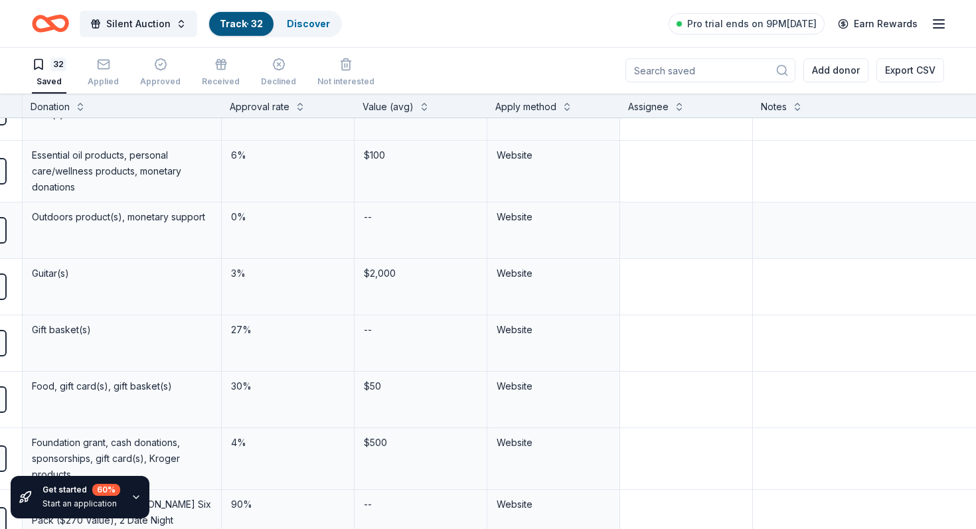
scroll to position [0, 322]
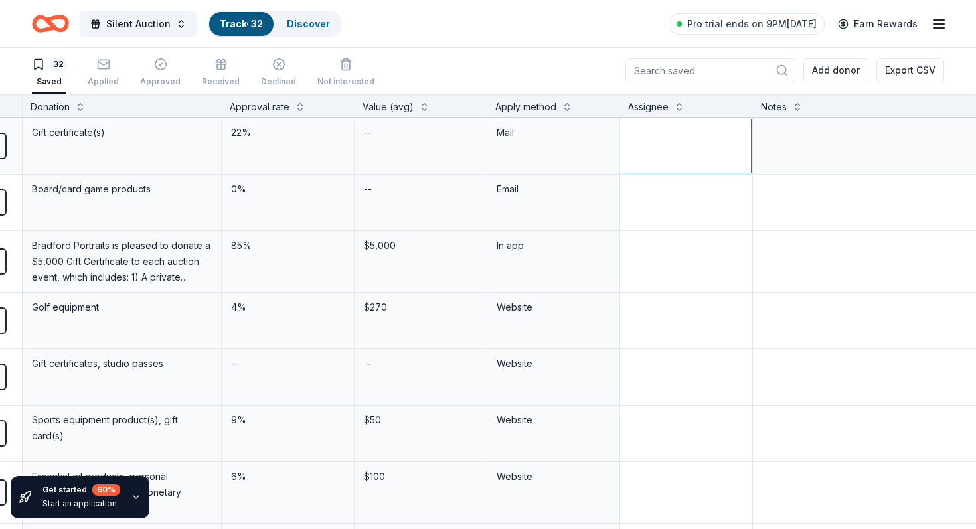
click at [666, 141] on textarea at bounding box center [687, 146] width 130 height 53
click at [802, 135] on textarea at bounding box center [853, 146] width 197 height 53
click at [606, 49] on div "32 Saved Applied Approved Received Declined Not interested Add donor Export CSV" at bounding box center [488, 70] width 913 height 46
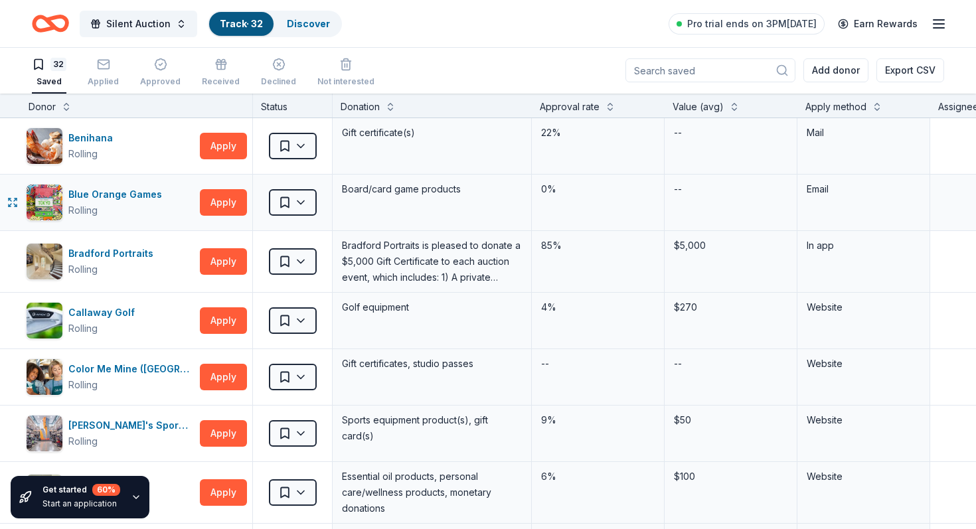
scroll to position [0, 0]
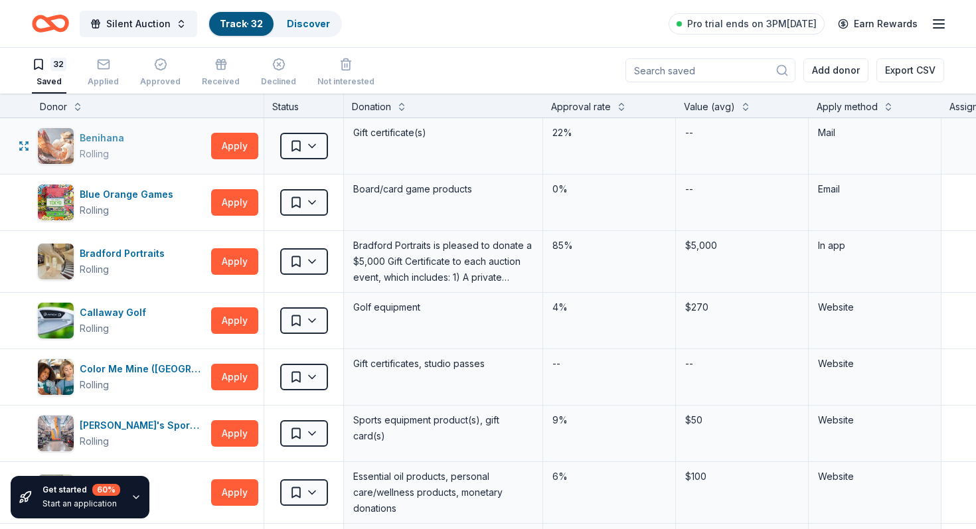
click at [88, 130] on div "Benihana" at bounding box center [105, 138] width 50 height 16
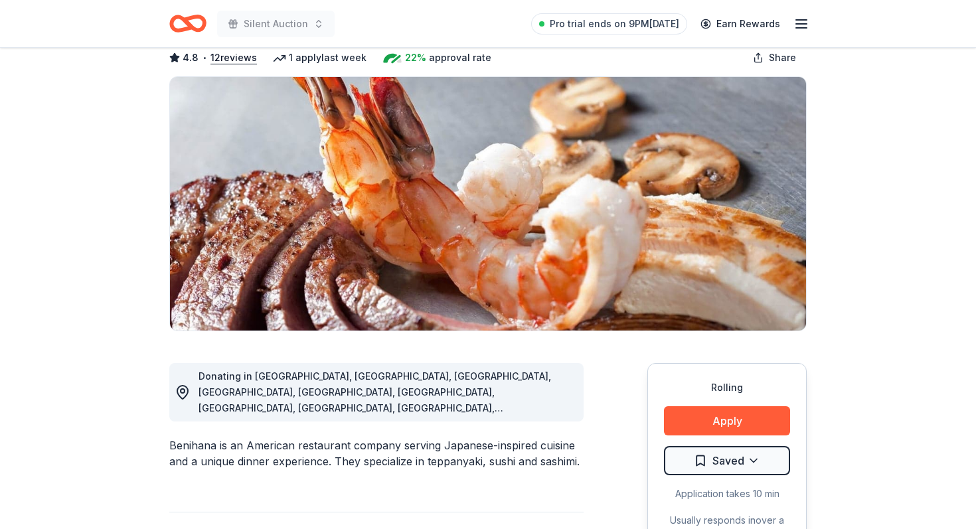
scroll to position [73, 0]
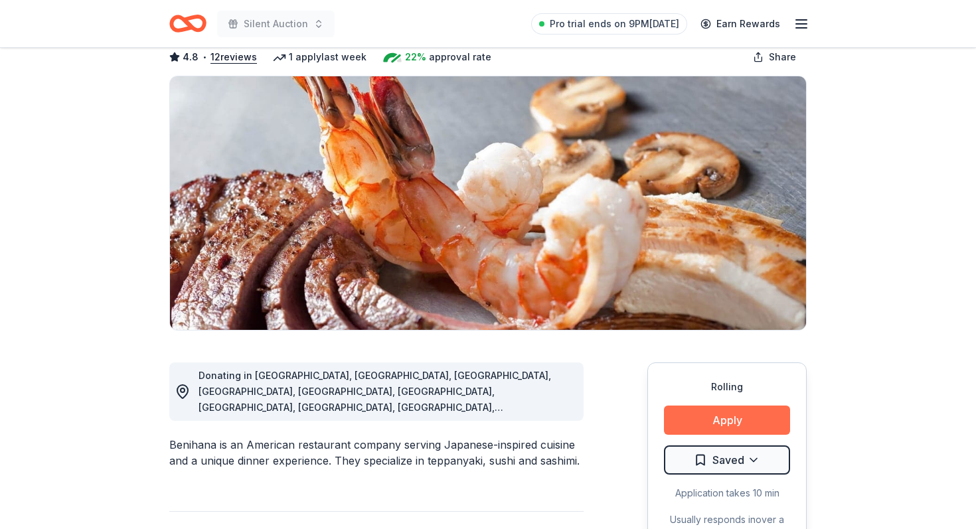
click at [737, 406] on button "Apply" at bounding box center [727, 420] width 126 height 29
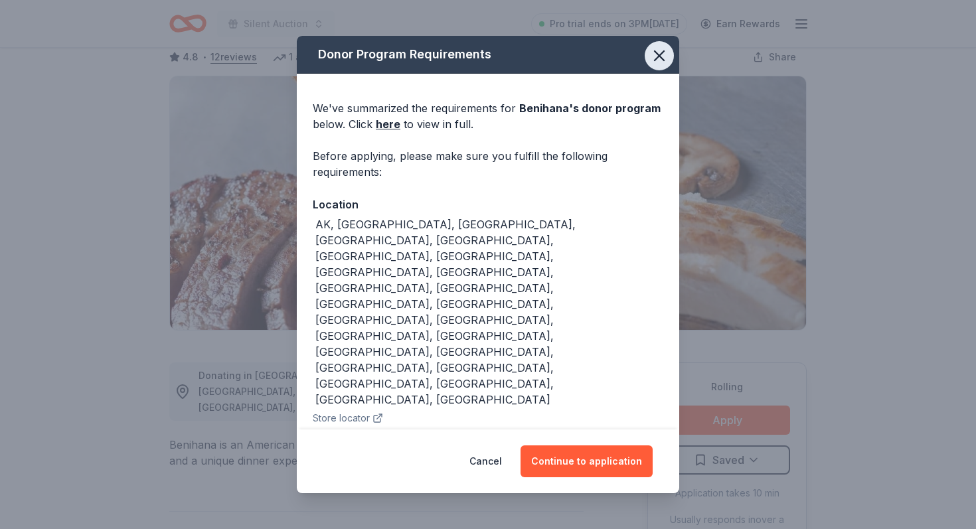
click at [650, 58] on icon "button" at bounding box center [659, 55] width 19 height 19
